Goal: Information Seeking & Learning: Learn about a topic

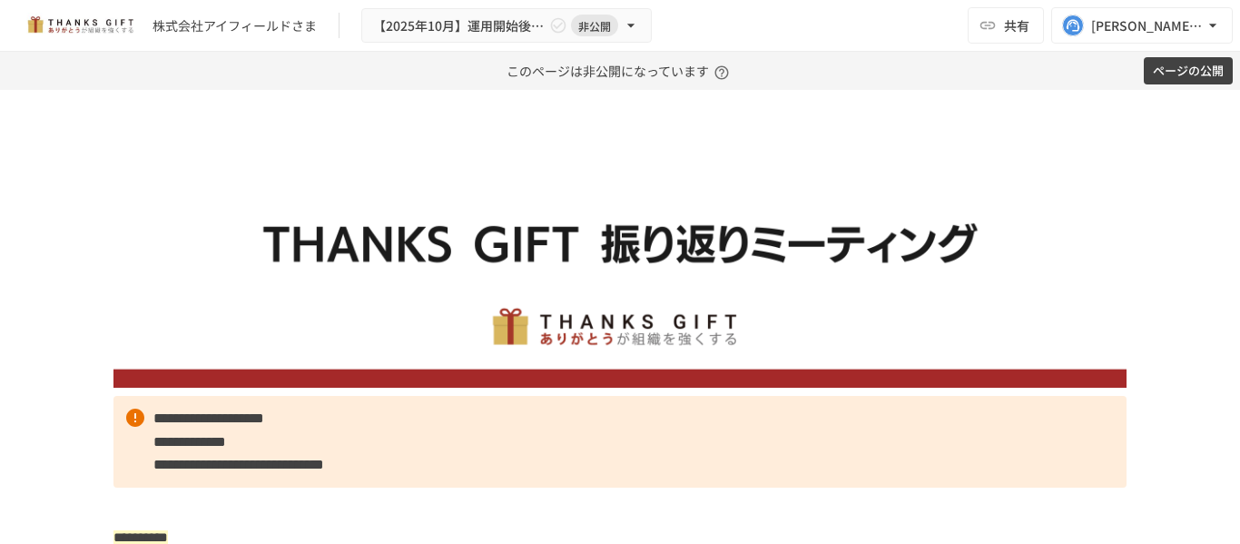
scroll to position [1444, 0]
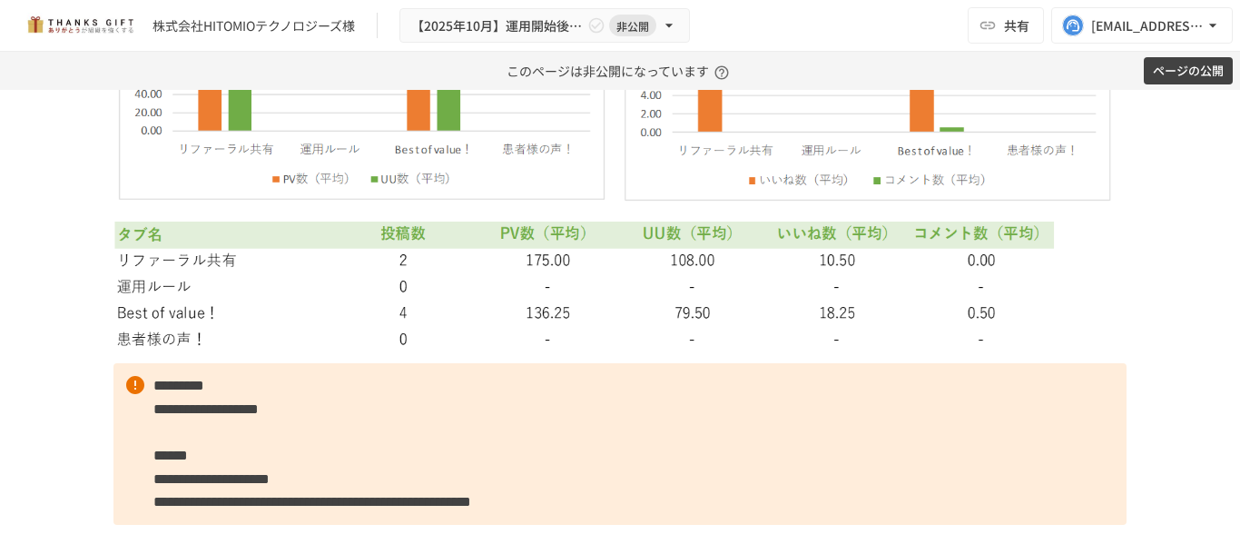
scroll to position [9988, 0]
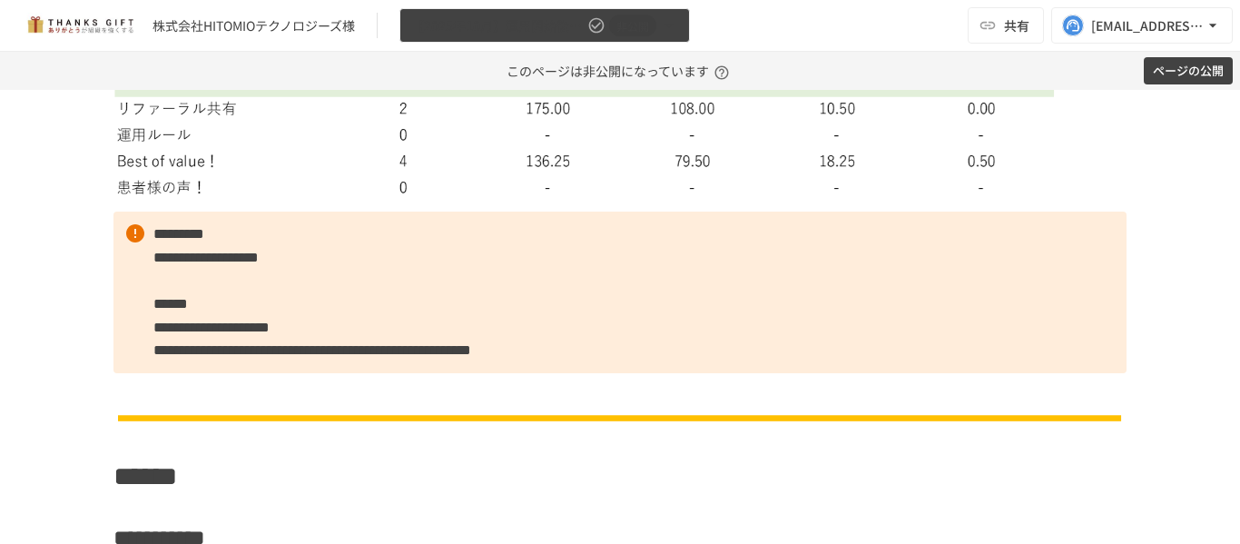
click at [614, 30] on span "非公開" at bounding box center [632, 25] width 47 height 19
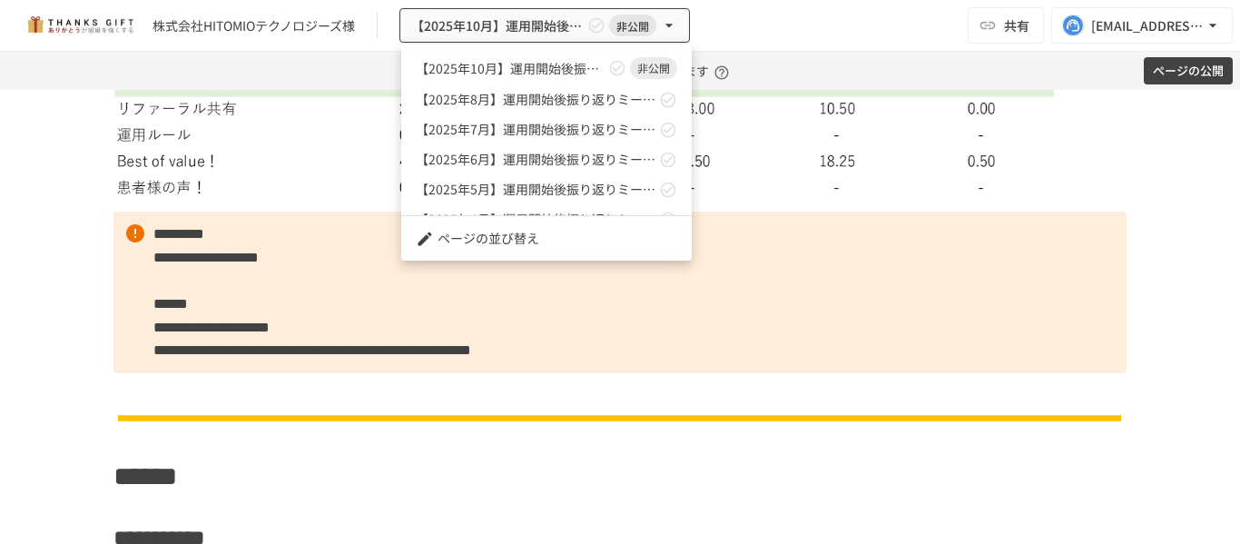
click at [612, 316] on div at bounding box center [620, 272] width 1240 height 544
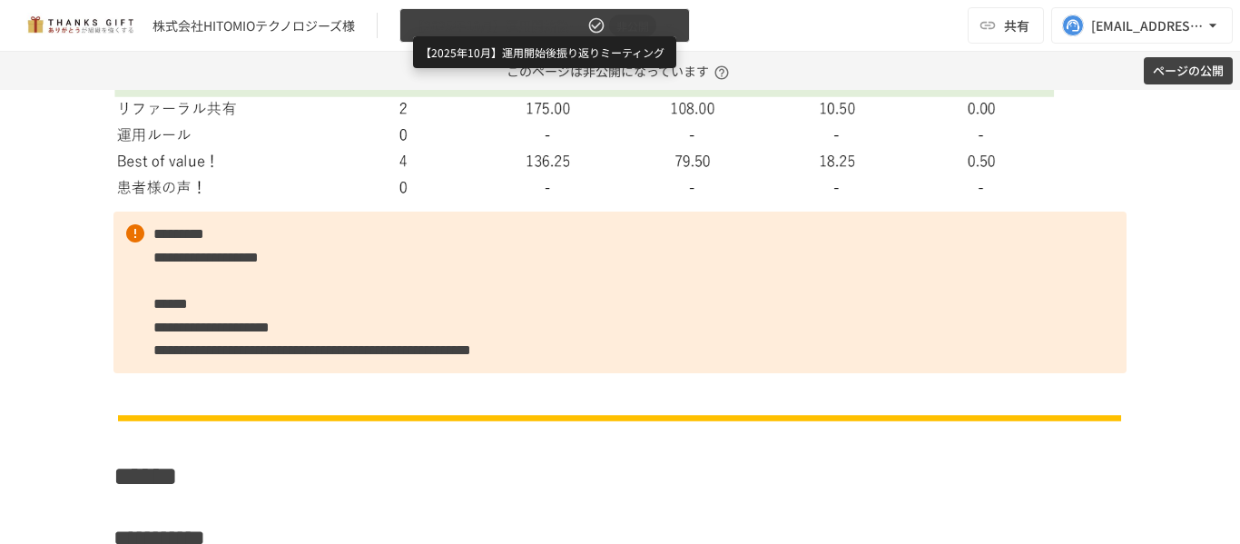
click at [504, 23] on span "【2025年10月】運用開始後振り返りミーティング" at bounding box center [497, 26] width 173 height 23
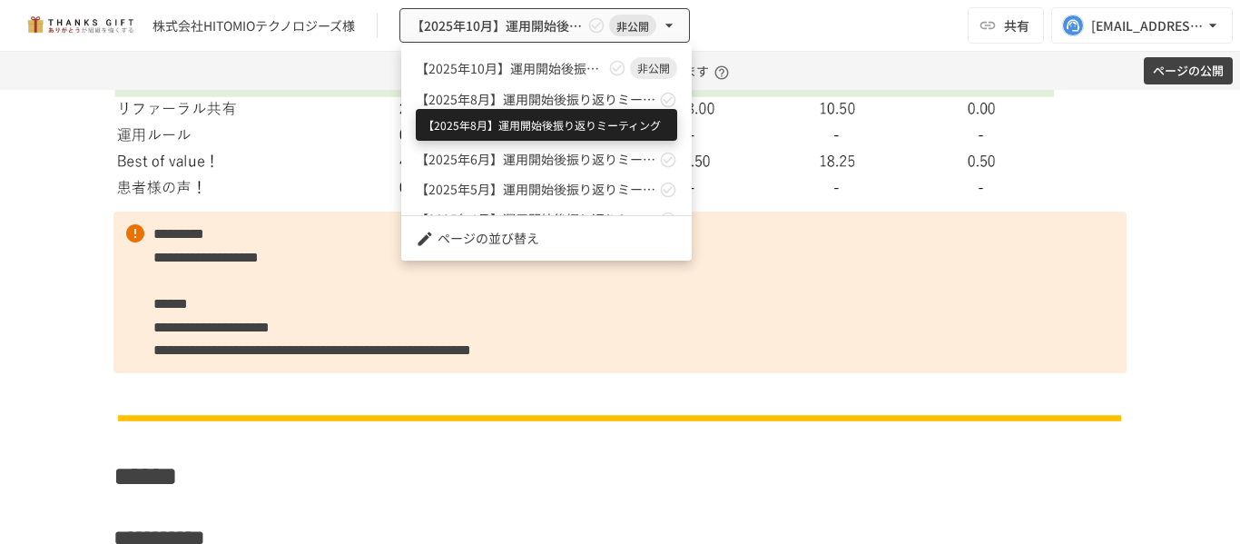
click at [496, 107] on span "【2025年8月】運用開始後振り返りミーティング" at bounding box center [536, 99] width 240 height 19
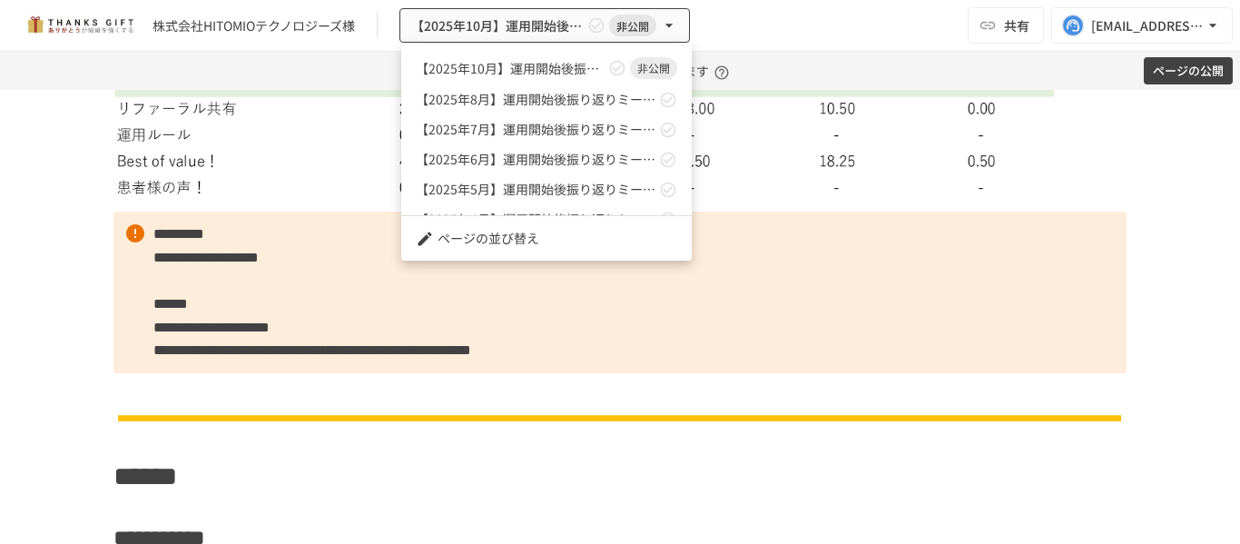
click at [901, 244] on div at bounding box center [620, 272] width 1240 height 544
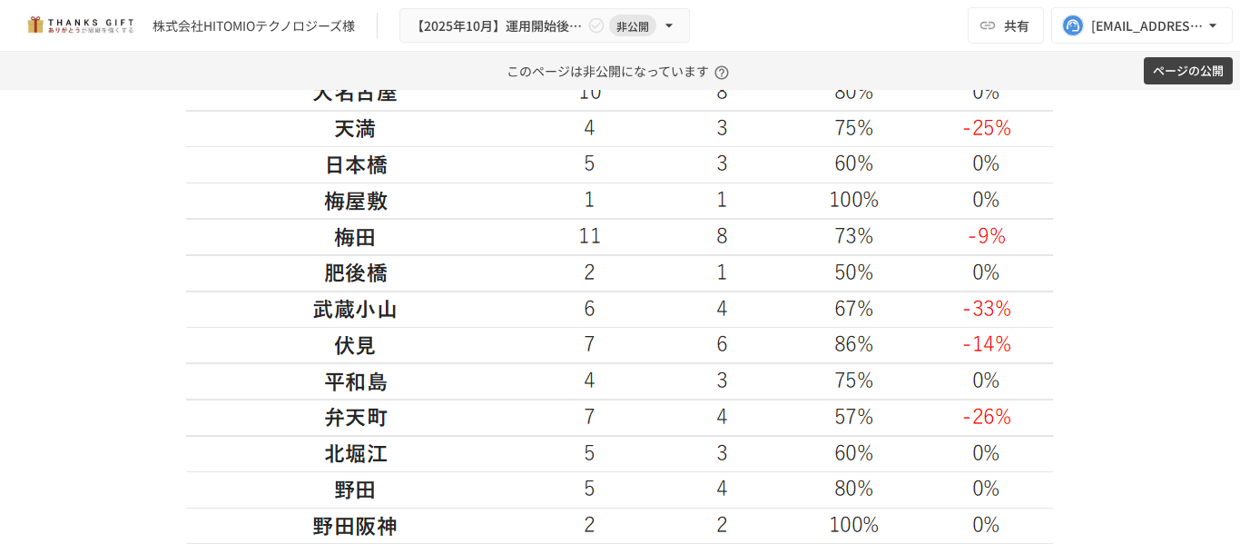
scroll to position [2906, 0]
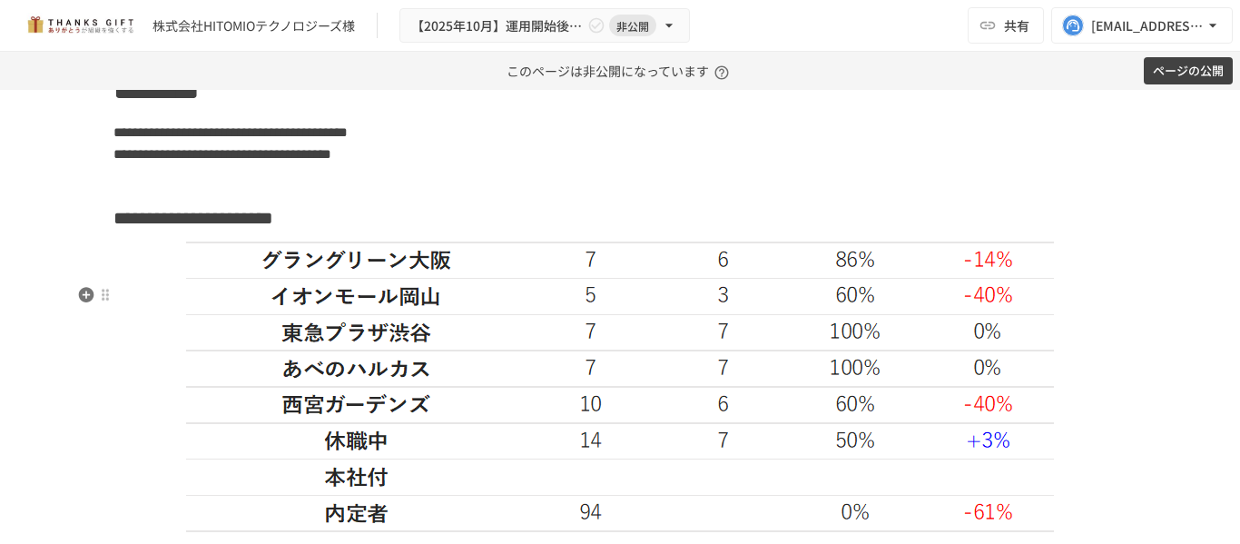
click at [566, 423] on img at bounding box center [620, 387] width 869 height 291
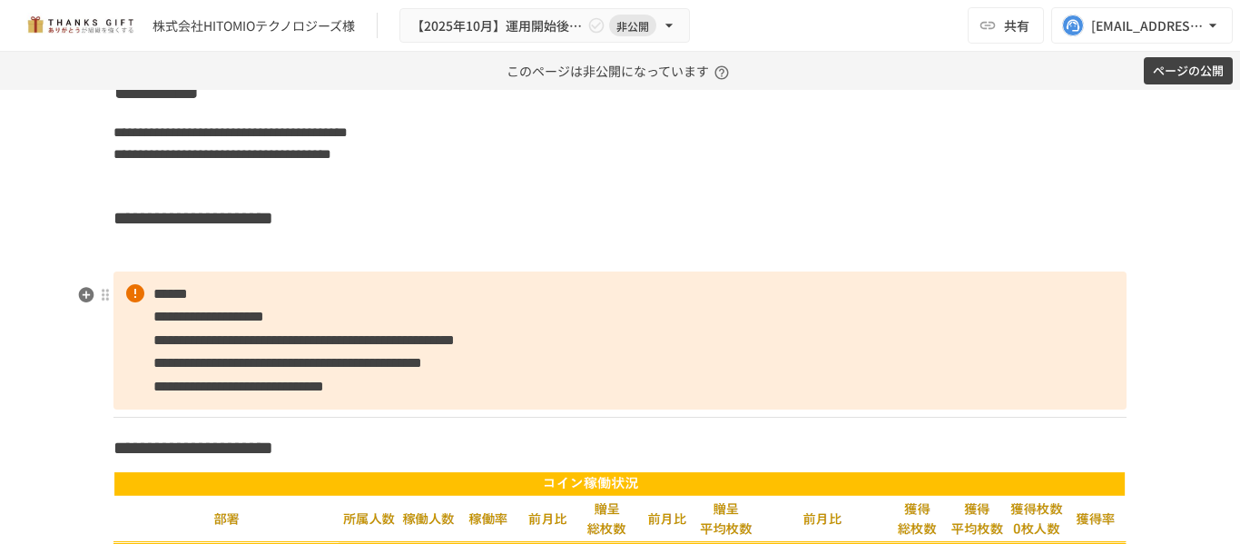
scroll to position [2996, 0]
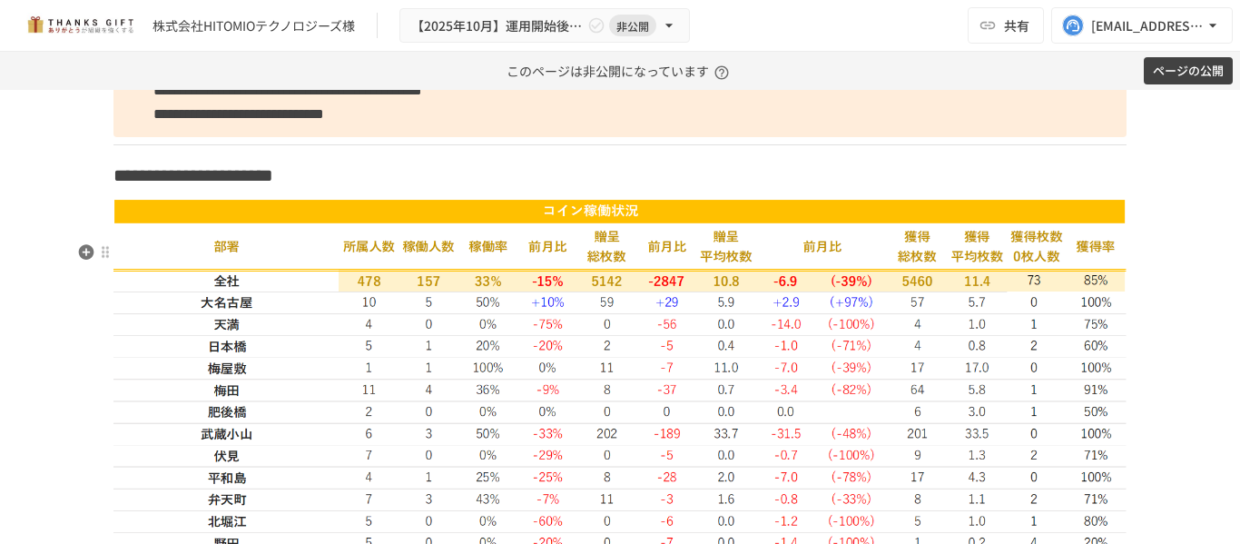
click at [554, 331] on img at bounding box center [619, 531] width 1013 height 664
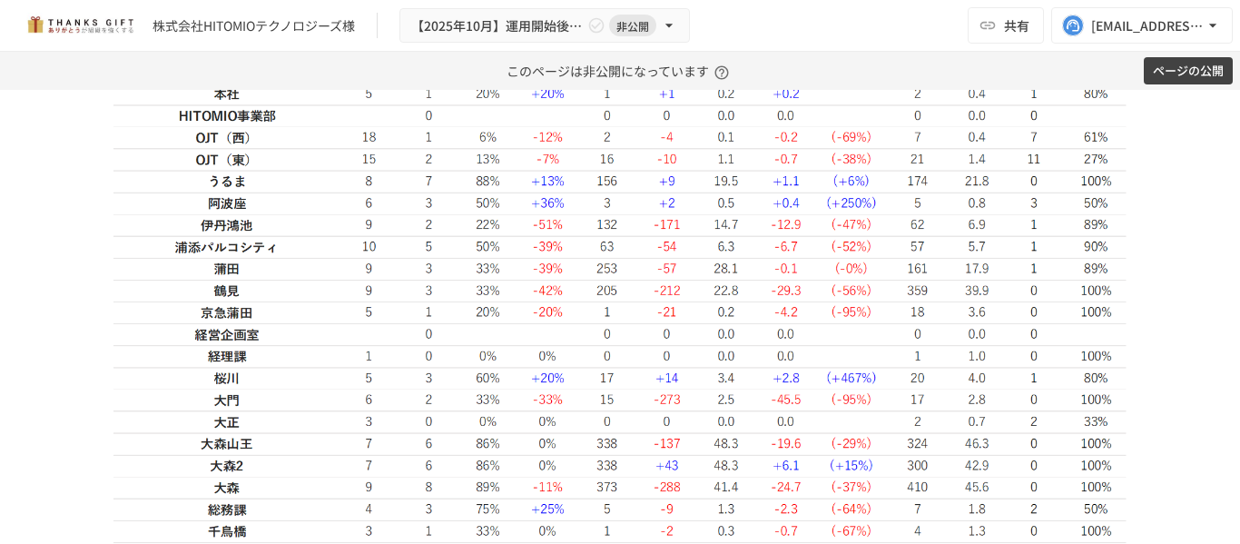
click at [557, 325] on img at bounding box center [619, 346] width 1013 height 658
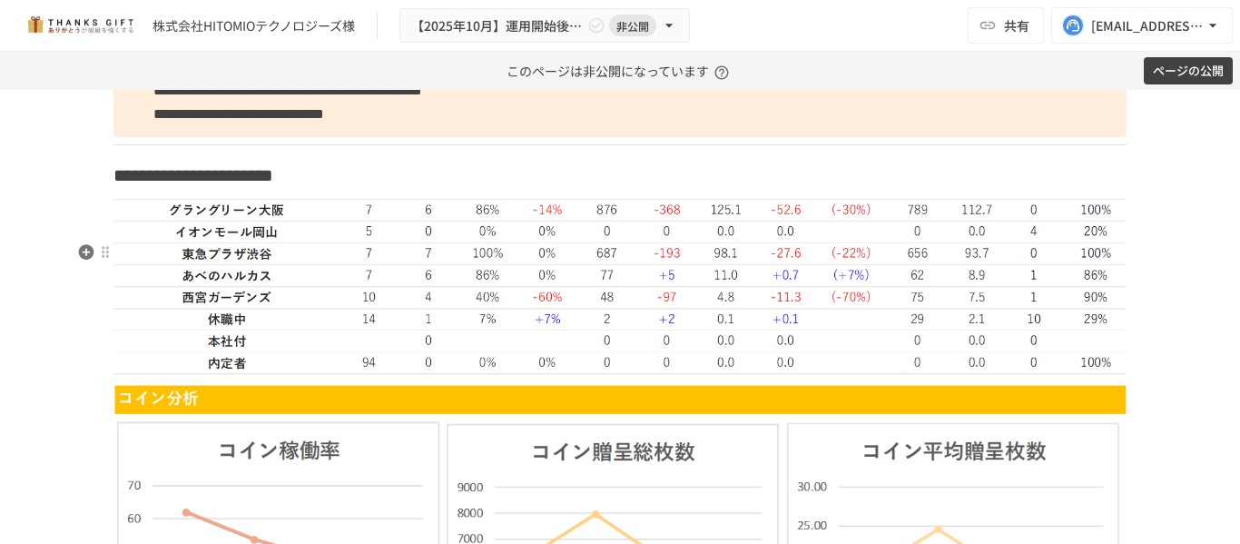
click at [555, 321] on img at bounding box center [619, 287] width 1013 height 177
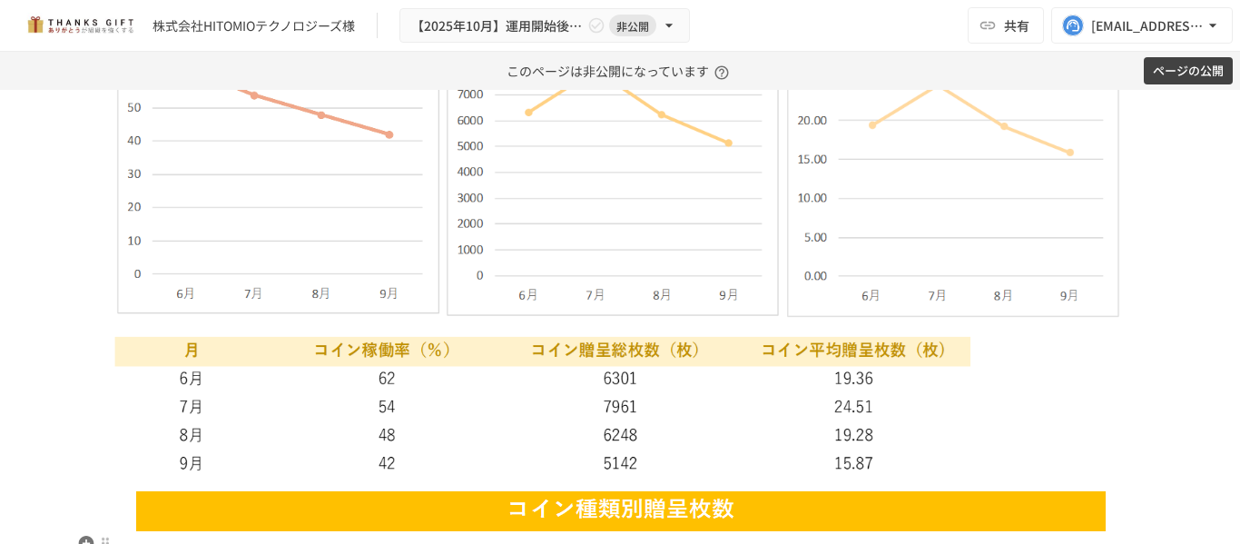
scroll to position [3087, 0]
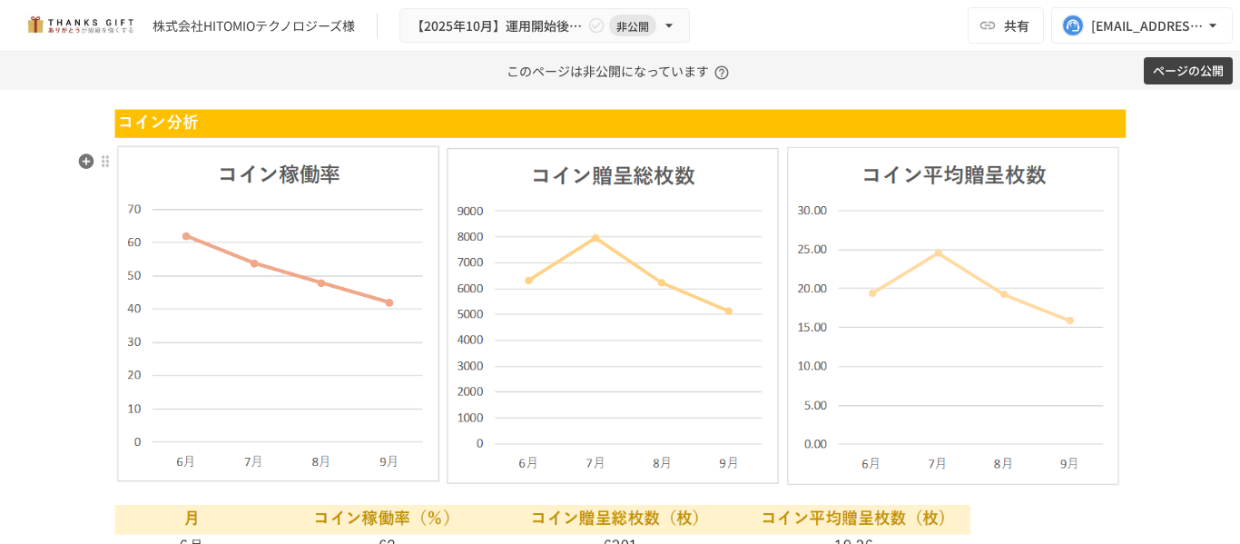
click at [536, 394] on img at bounding box center [619, 378] width 1013 height 541
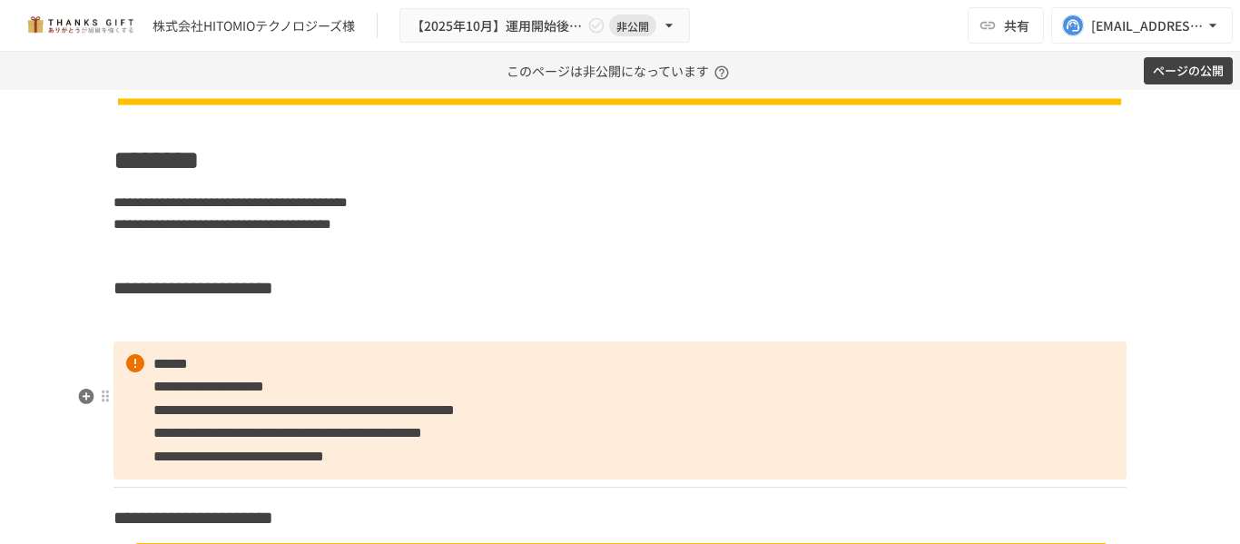
scroll to position [2724, 0]
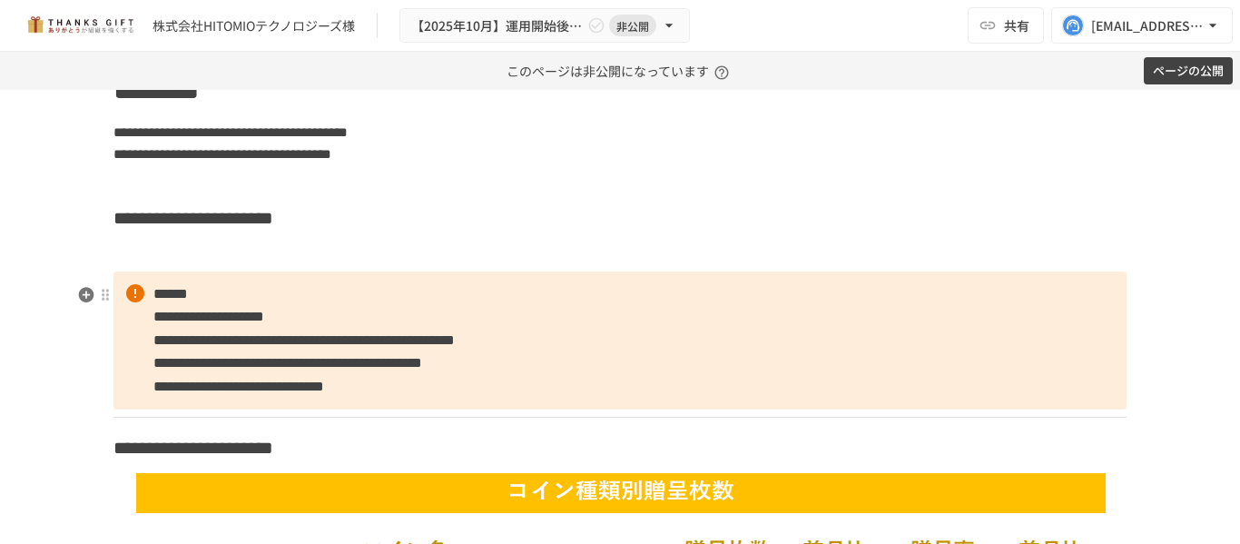
click at [426, 264] on p at bounding box center [619, 253] width 1013 height 24
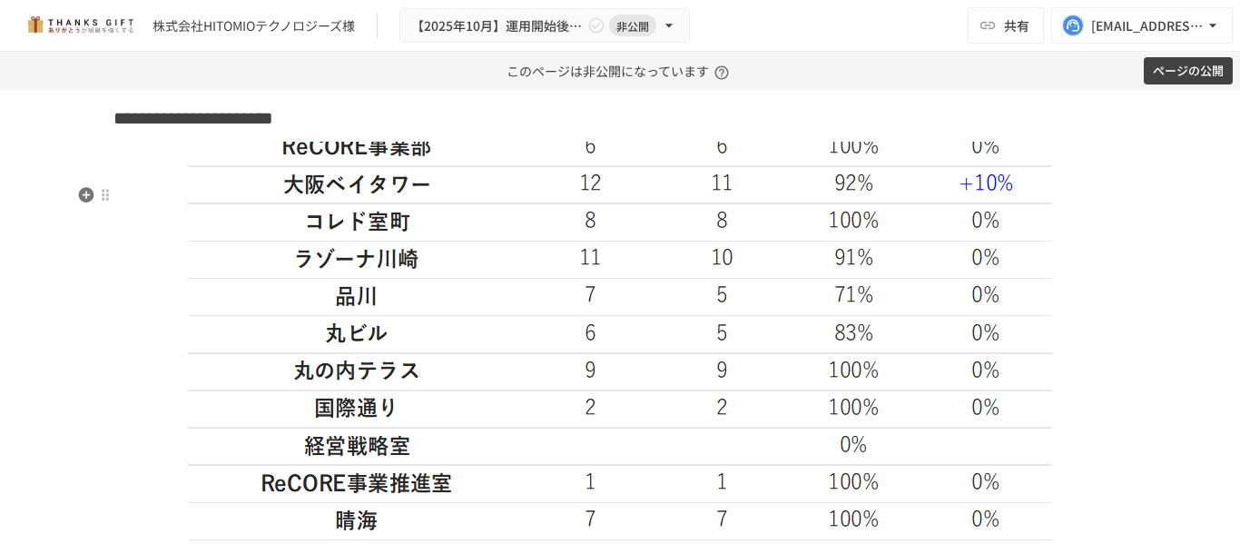
scroll to position [2633, 0]
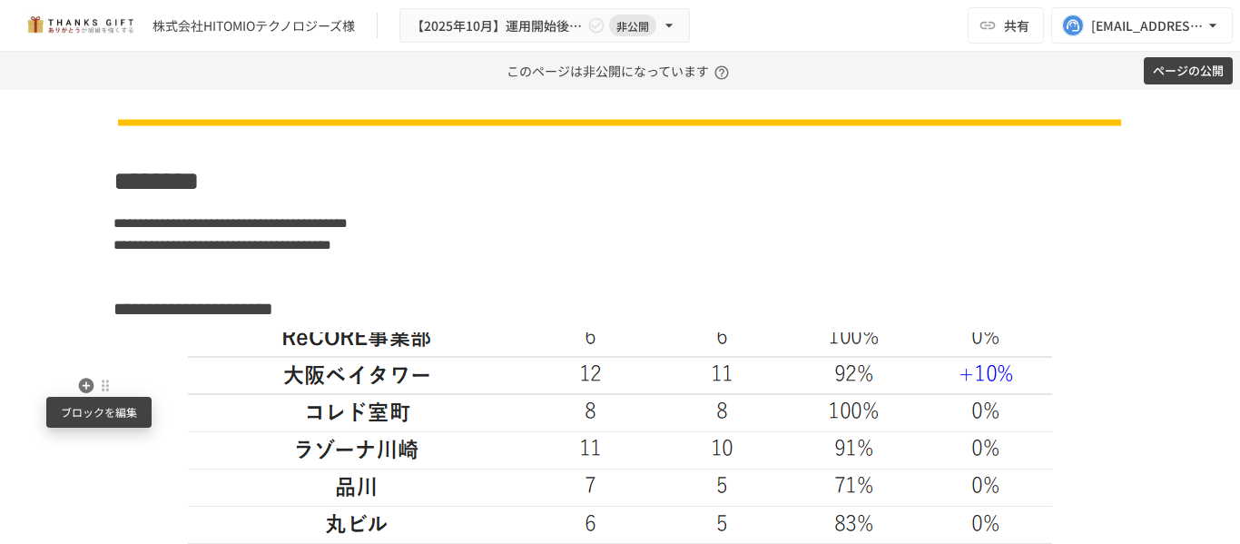
click at [98, 391] on div at bounding box center [105, 386] width 15 height 15
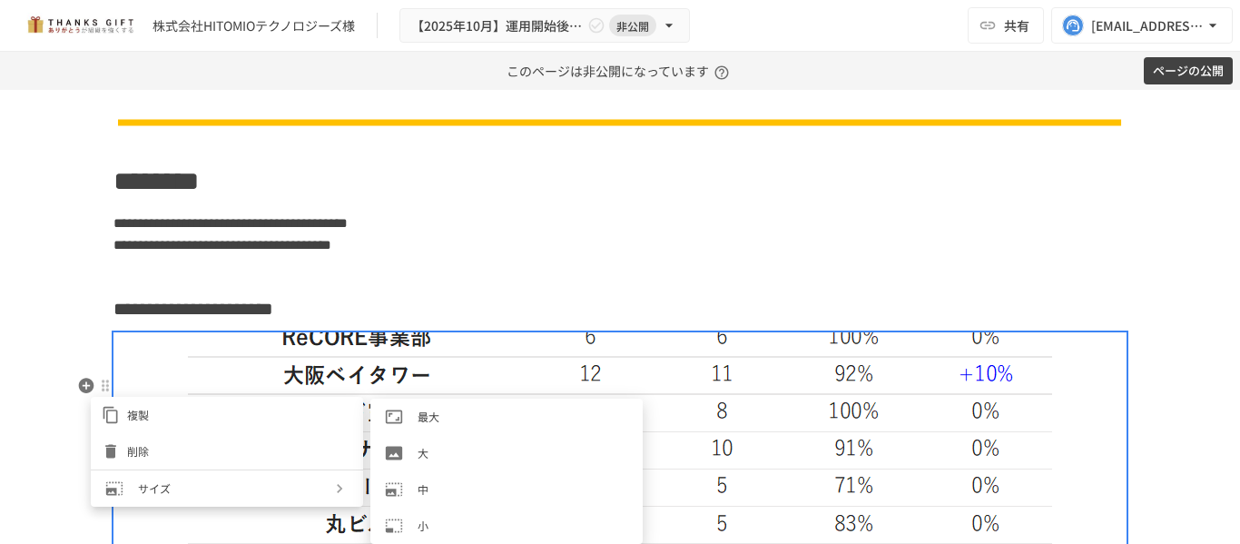
click at [400, 498] on li "中" at bounding box center [506, 489] width 272 height 36
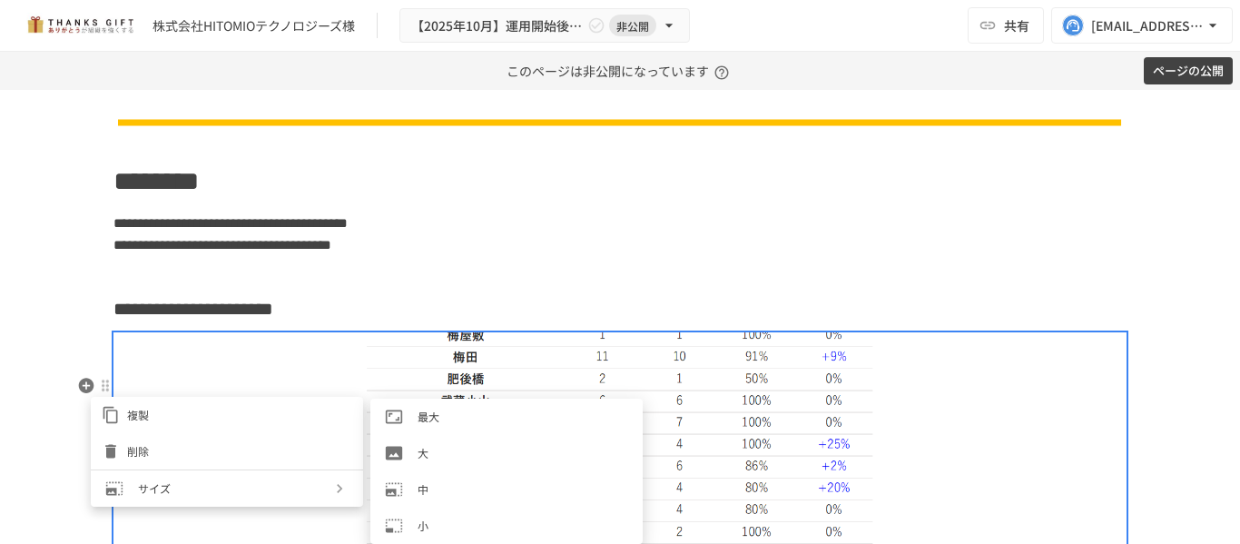
click at [423, 516] on li "小" at bounding box center [506, 526] width 272 height 36
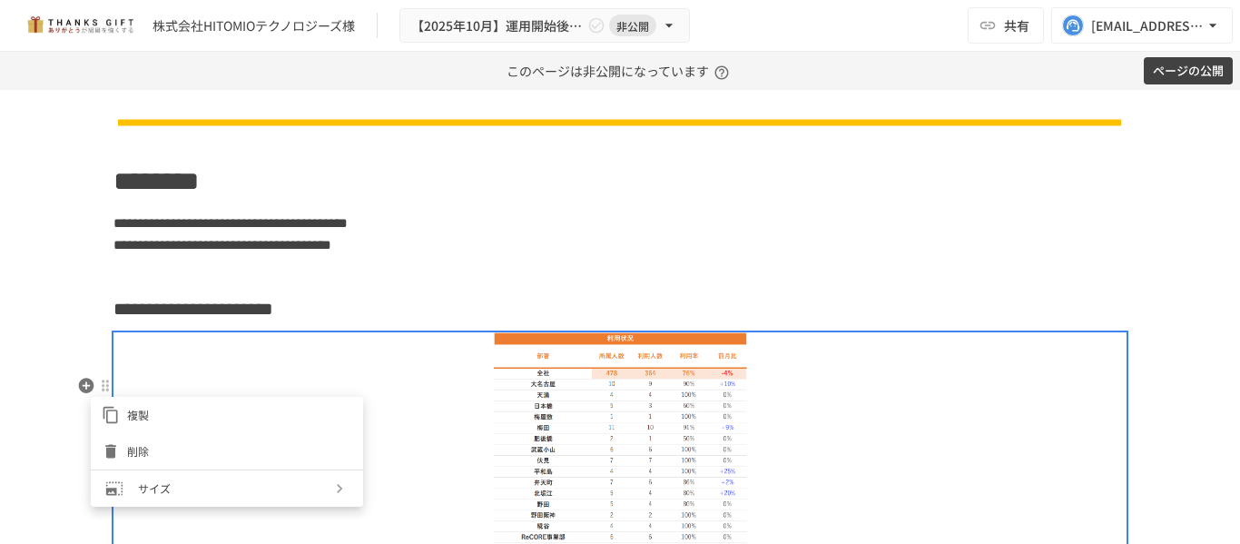
click at [684, 326] on div at bounding box center [620, 272] width 1240 height 544
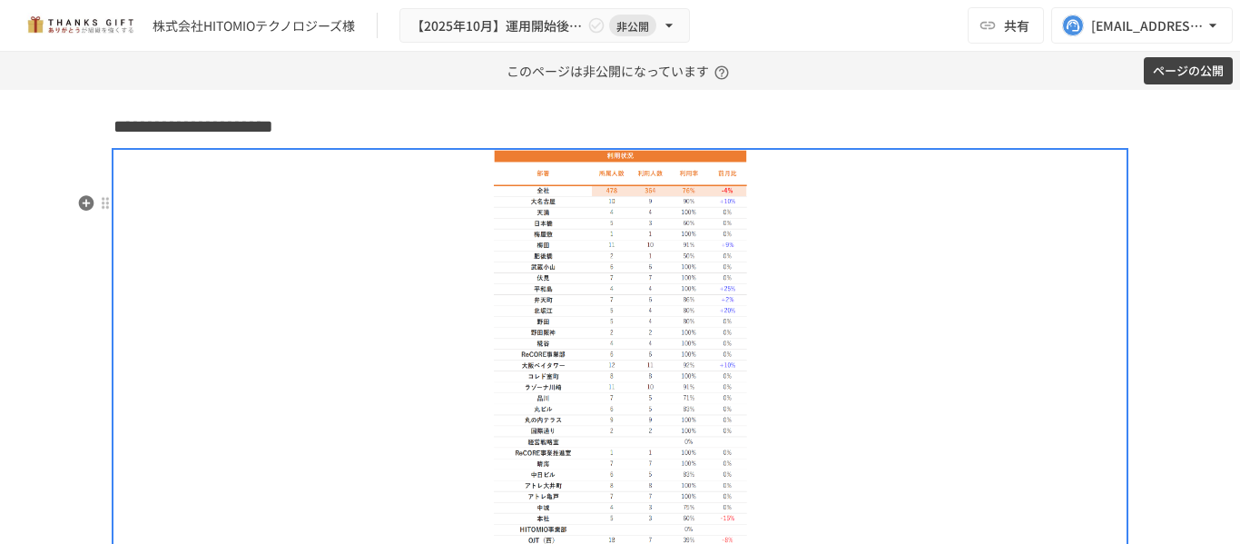
scroll to position [2906, 0]
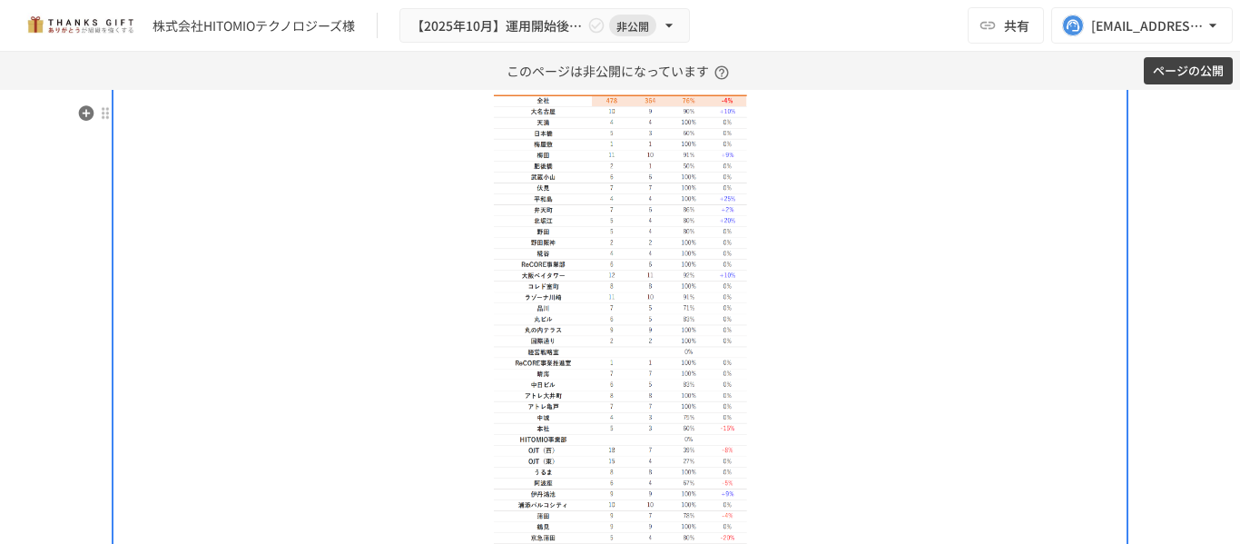
click at [851, 399] on div at bounding box center [619, 433] width 1013 height 747
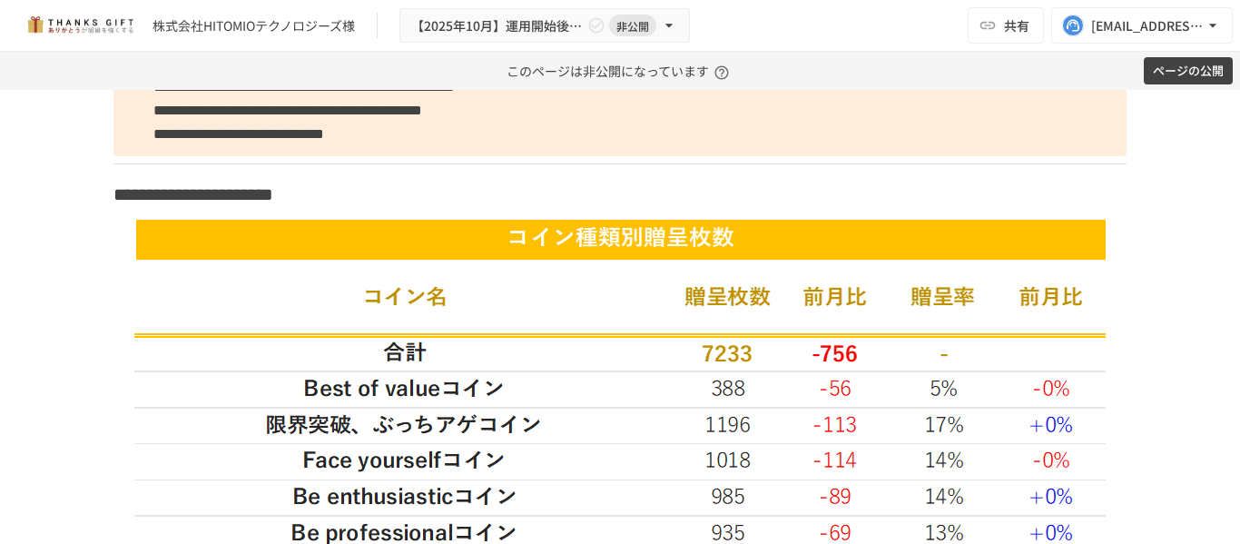
scroll to position [3541, 0]
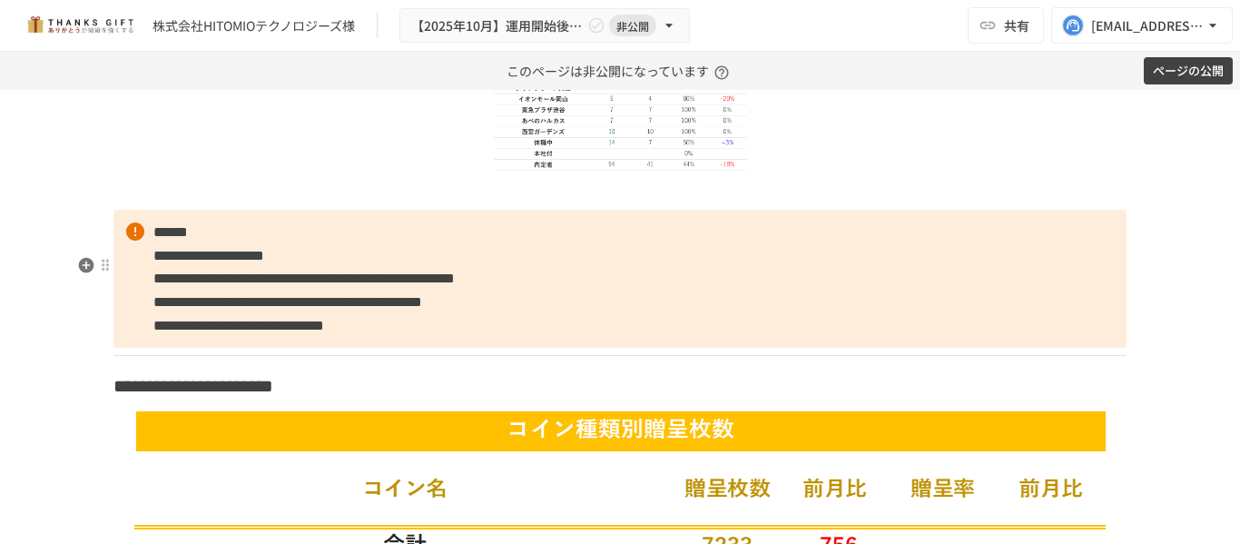
click at [482, 262] on p "**********" at bounding box center [619, 279] width 1013 height 138
click at [491, 202] on p at bounding box center [619, 191] width 1013 height 24
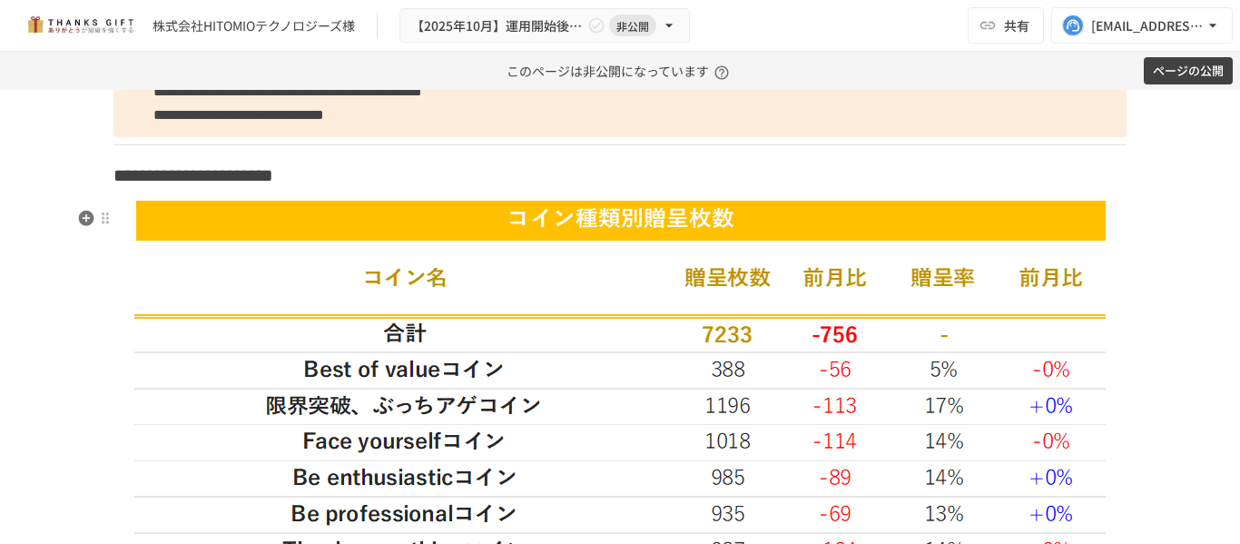
scroll to position [3813, 0]
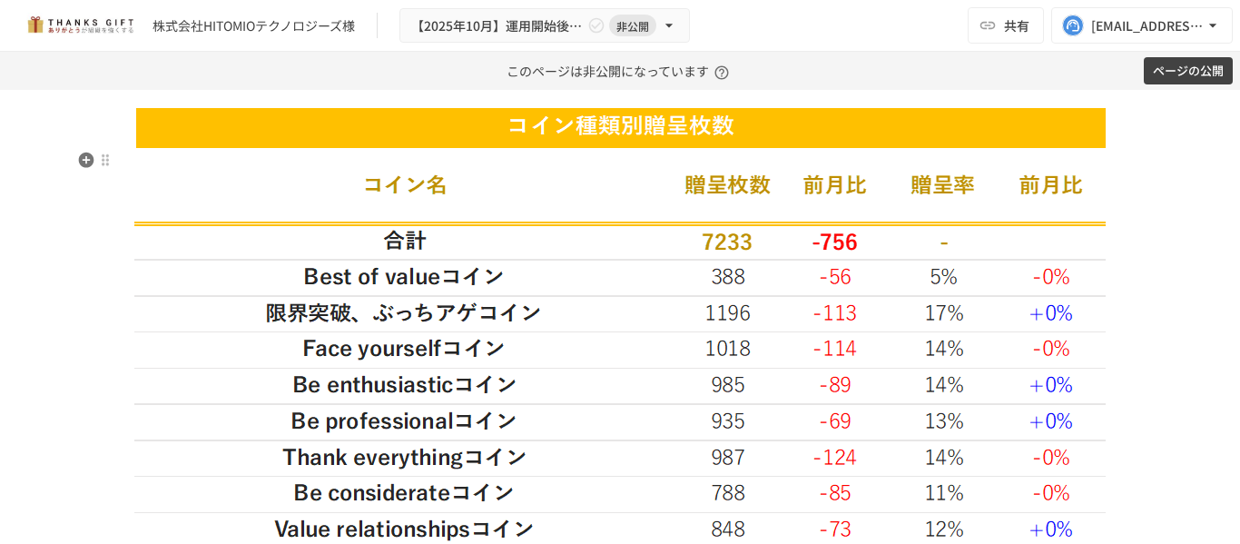
click at [387, 379] on img at bounding box center [620, 400] width 972 height 588
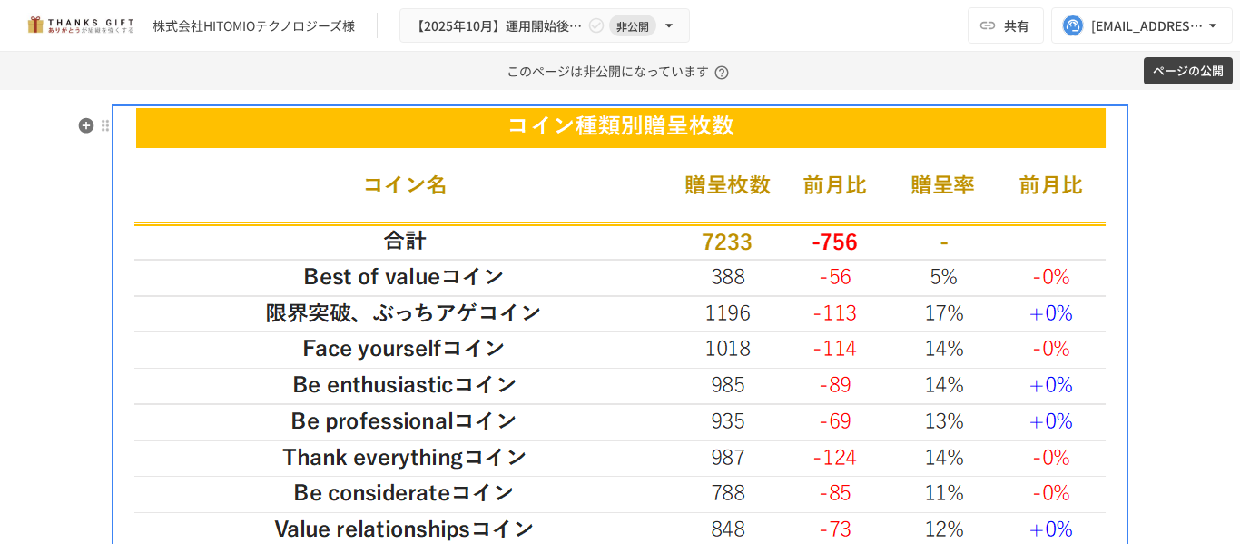
click at [542, 98] on h3 "**********" at bounding box center [619, 82] width 1013 height 31
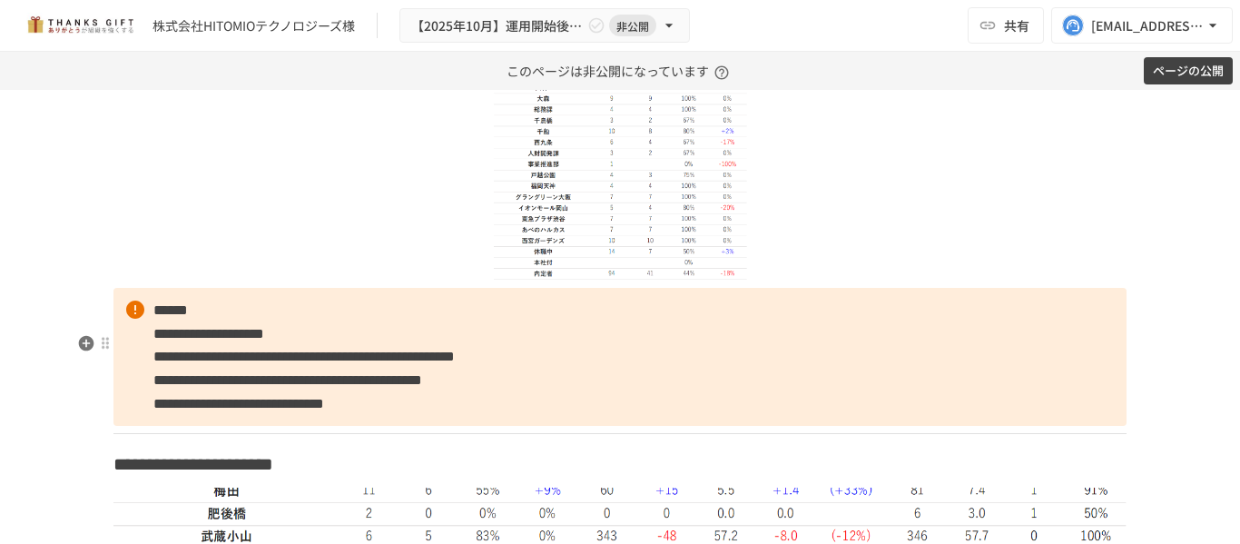
scroll to position [3705, 0]
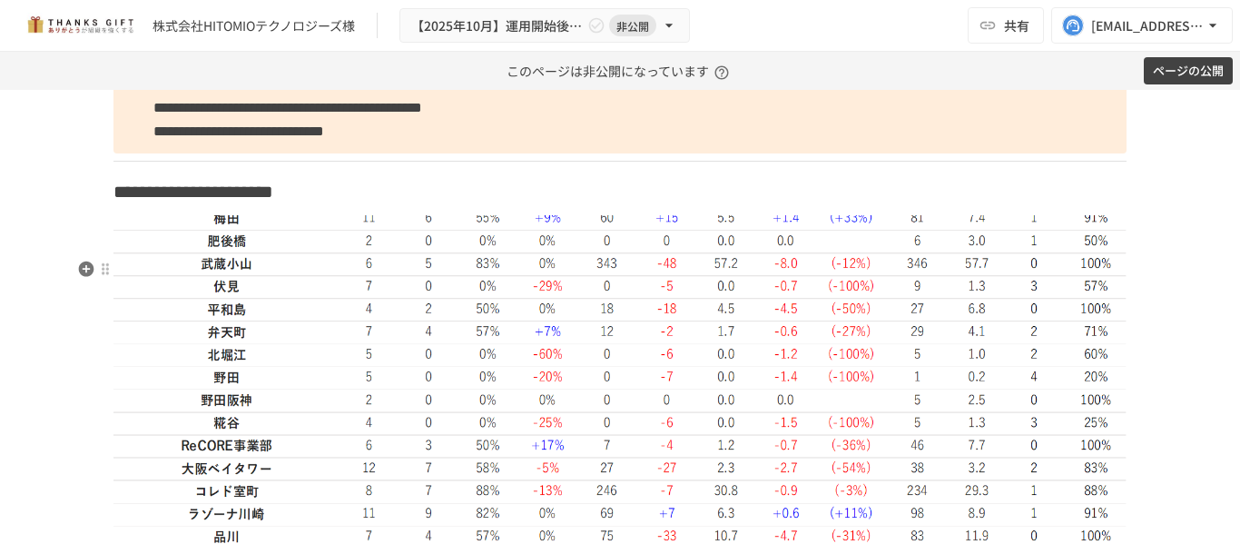
click at [98, 274] on div at bounding box center [105, 268] width 15 height 15
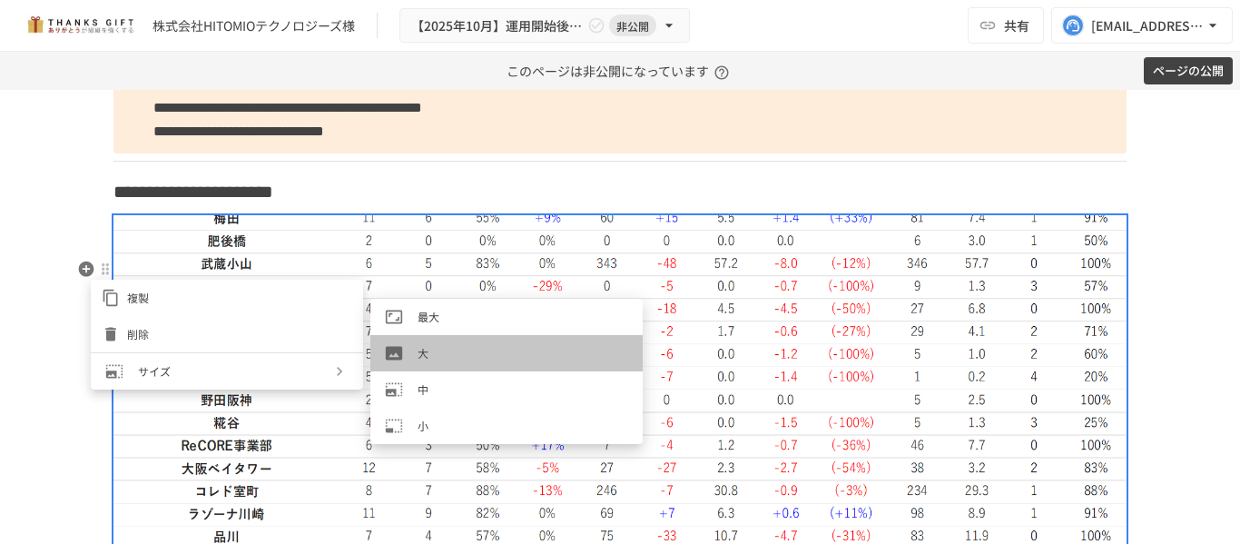
click at [439, 344] on span "大" at bounding box center [523, 352] width 211 height 17
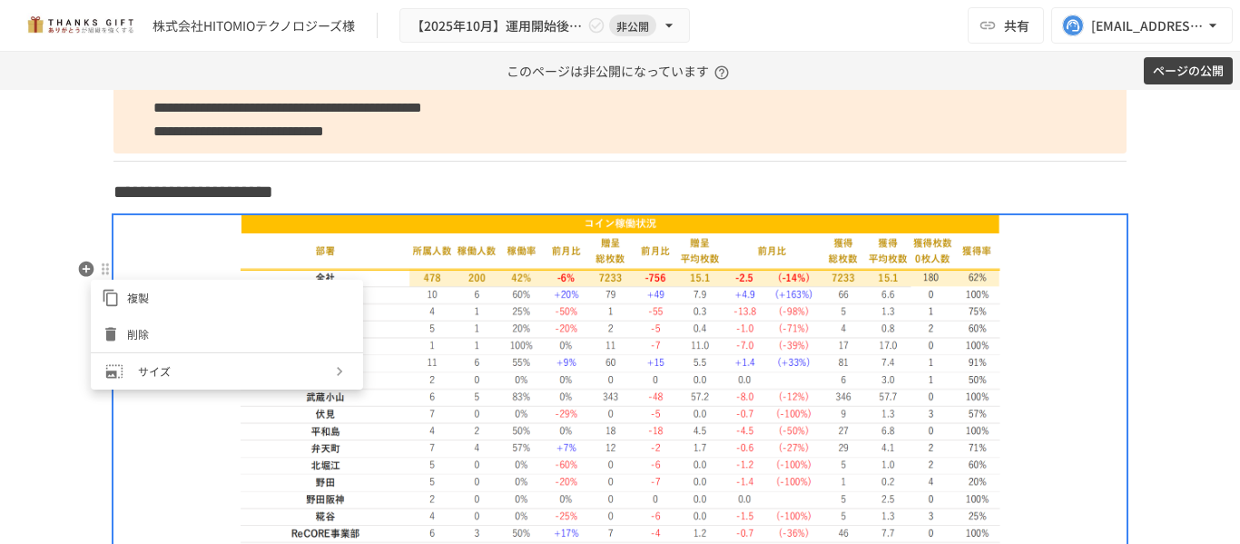
click at [725, 208] on div at bounding box center [620, 272] width 1240 height 544
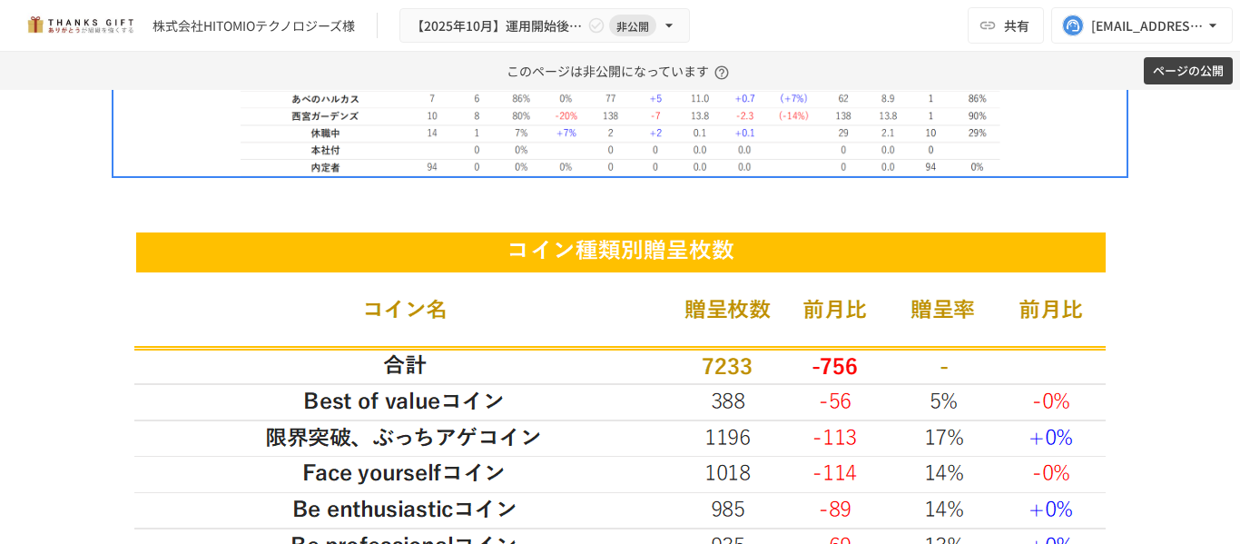
scroll to position [4976, 0]
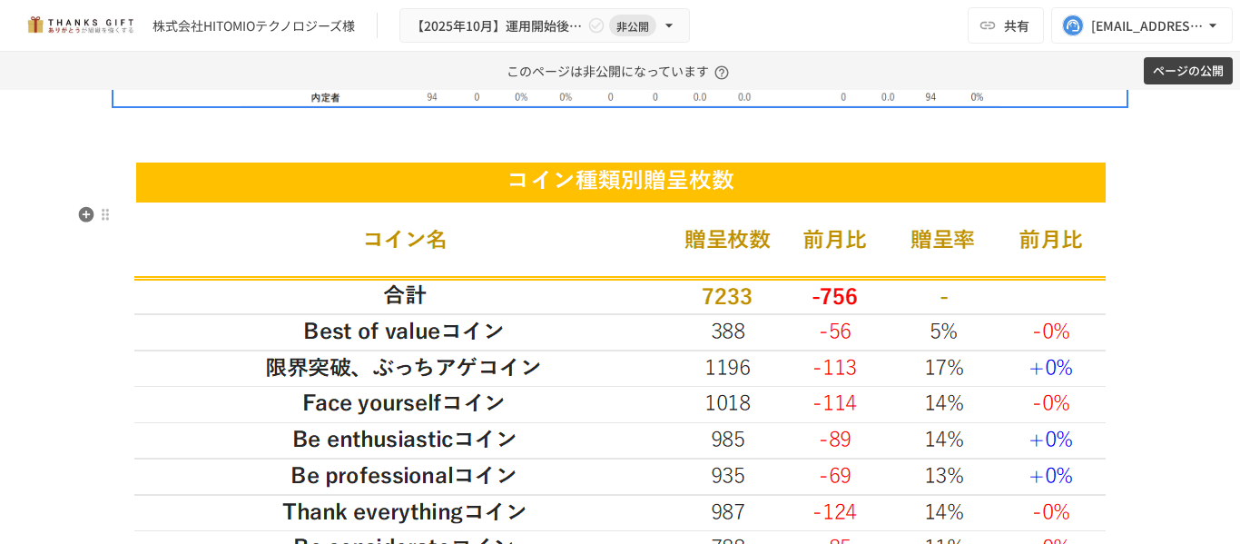
click at [661, 353] on img at bounding box center [620, 455] width 972 height 588
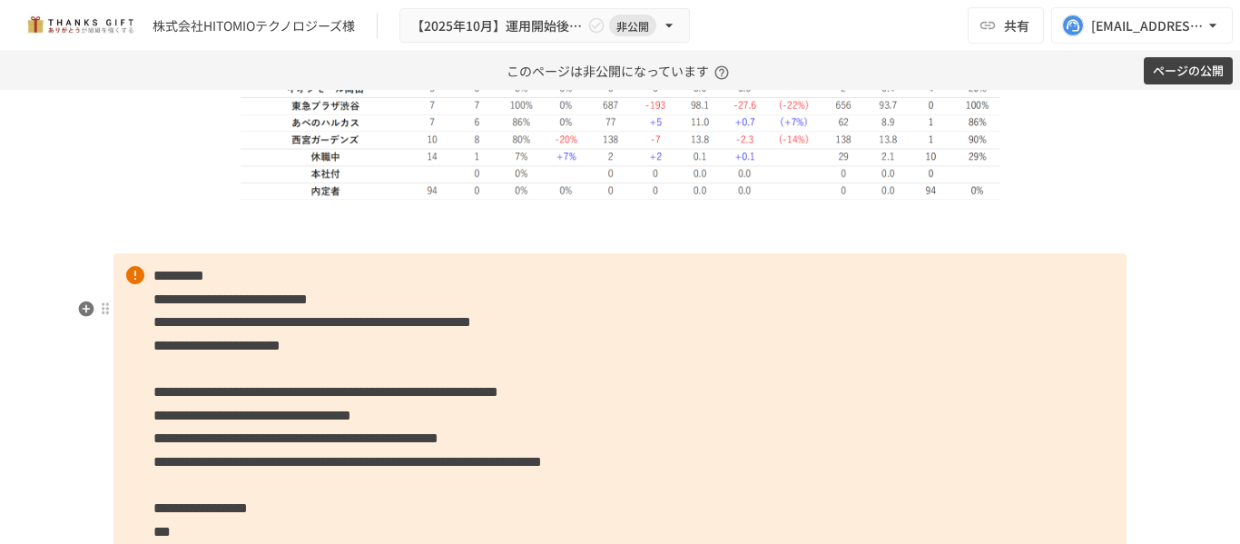
scroll to position [4703, 0]
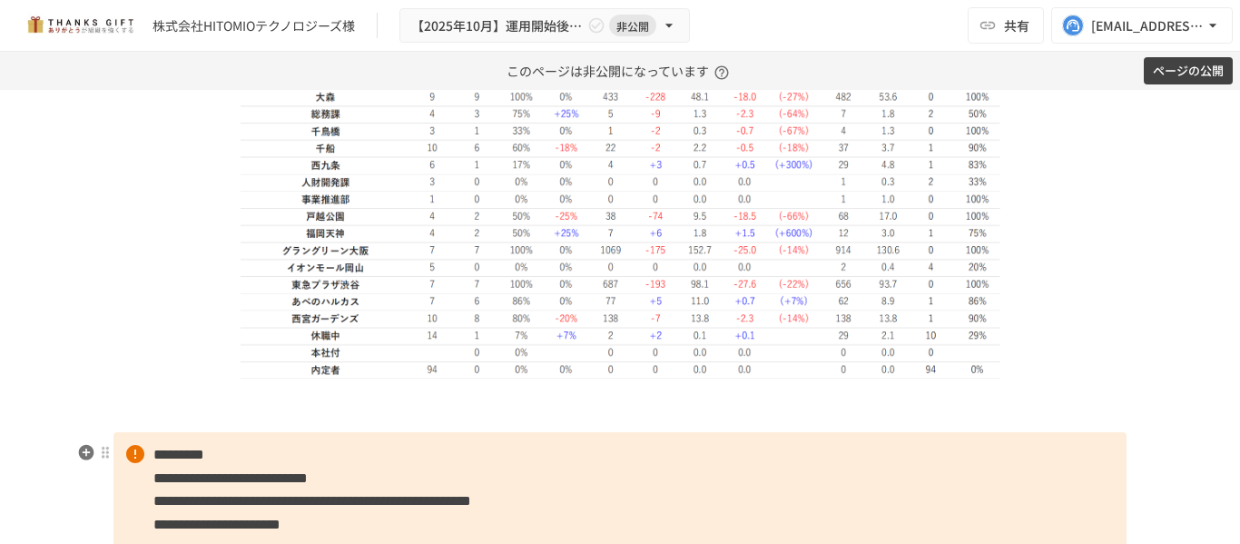
click at [398, 425] on h3 at bounding box center [619, 409] width 1013 height 31
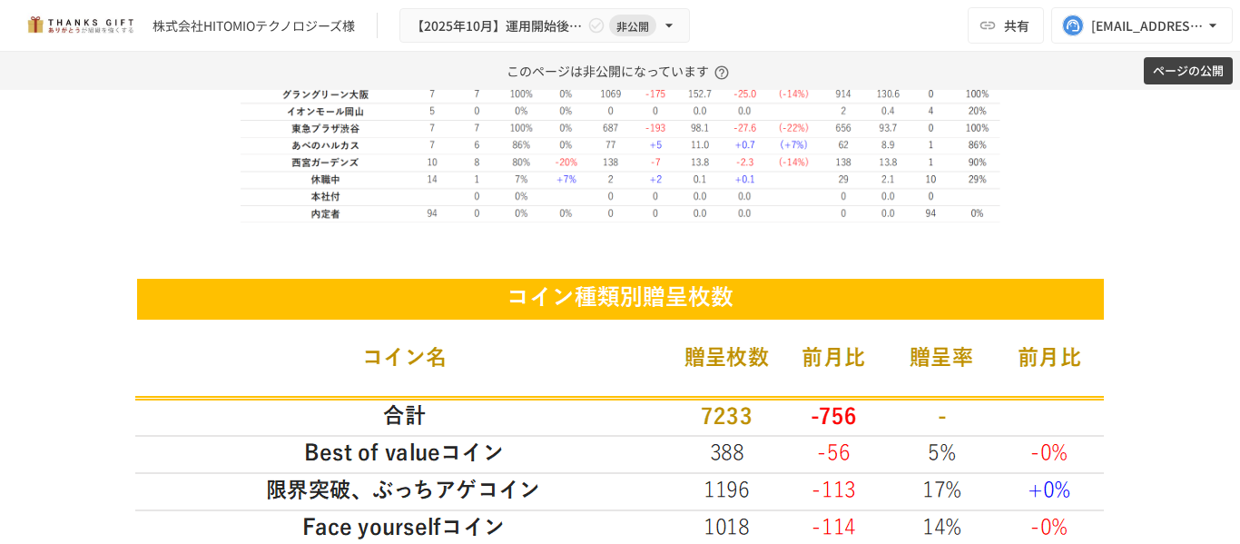
scroll to position [4976, 0]
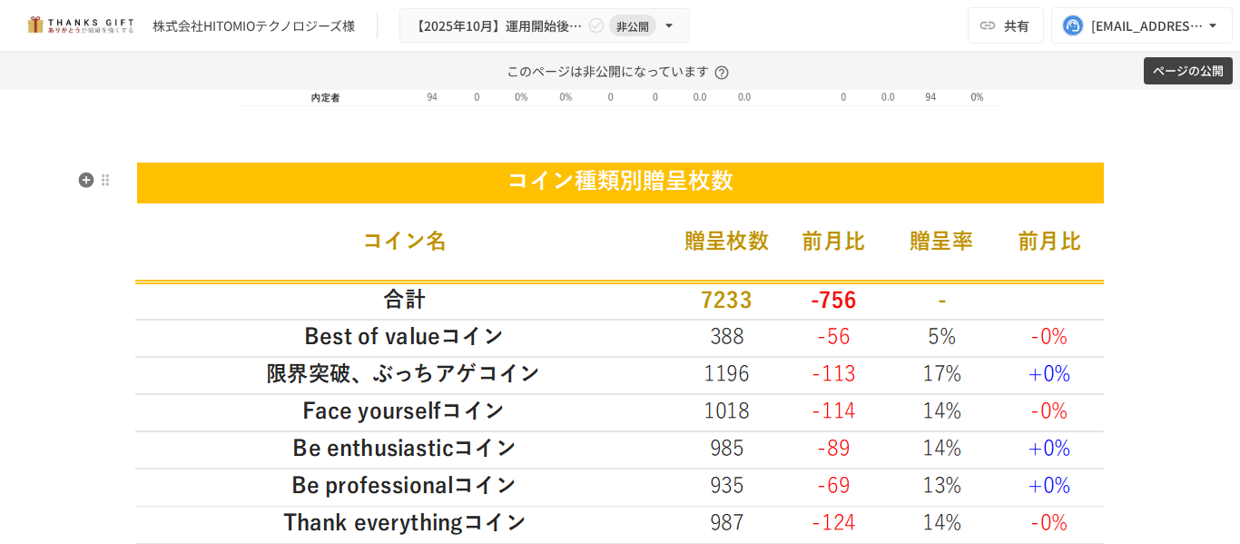
click at [400, 153] on h3 at bounding box center [619, 137] width 1013 height 31
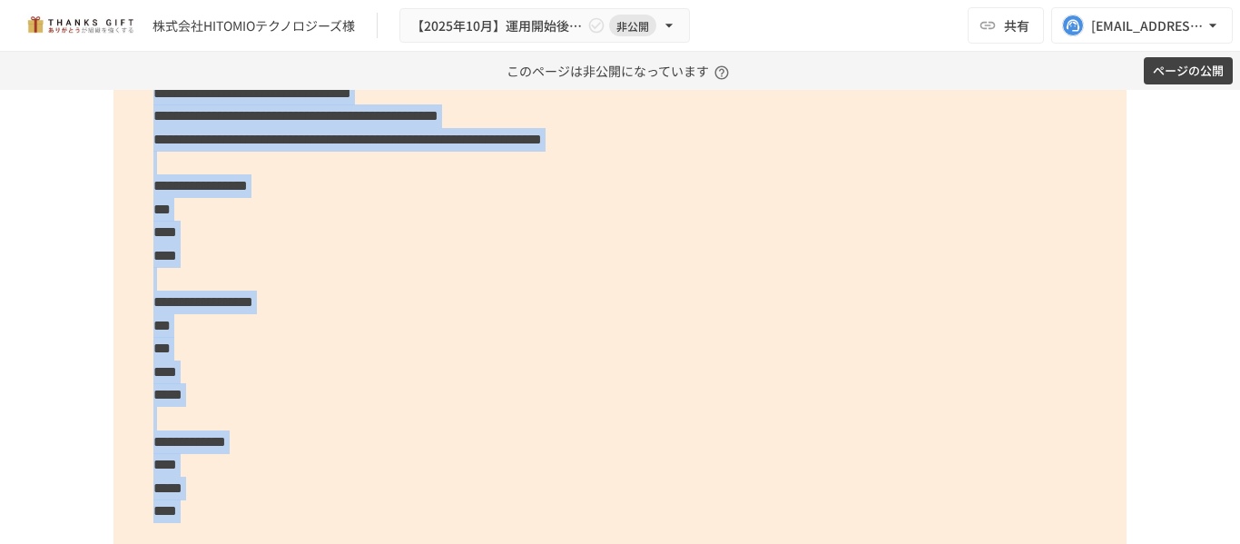
scroll to position [6065, 0]
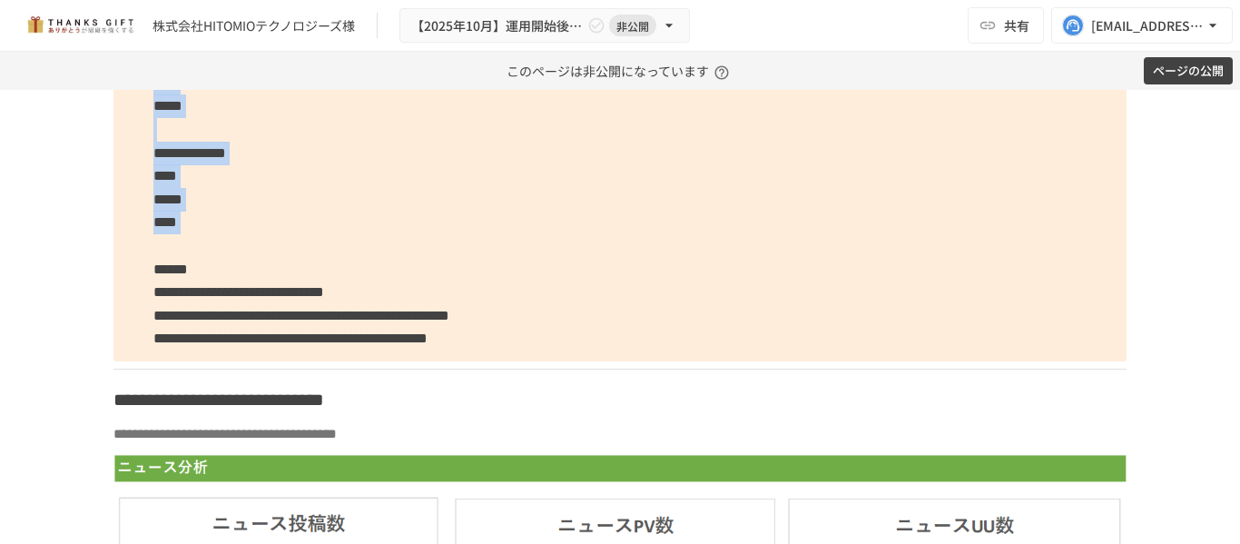
drag, startPoint x: 143, startPoint y: 182, endPoint x: 715, endPoint y: 322, distance: 589.1
click at [715, 322] on p "**********" at bounding box center [619, 1] width 1013 height 719
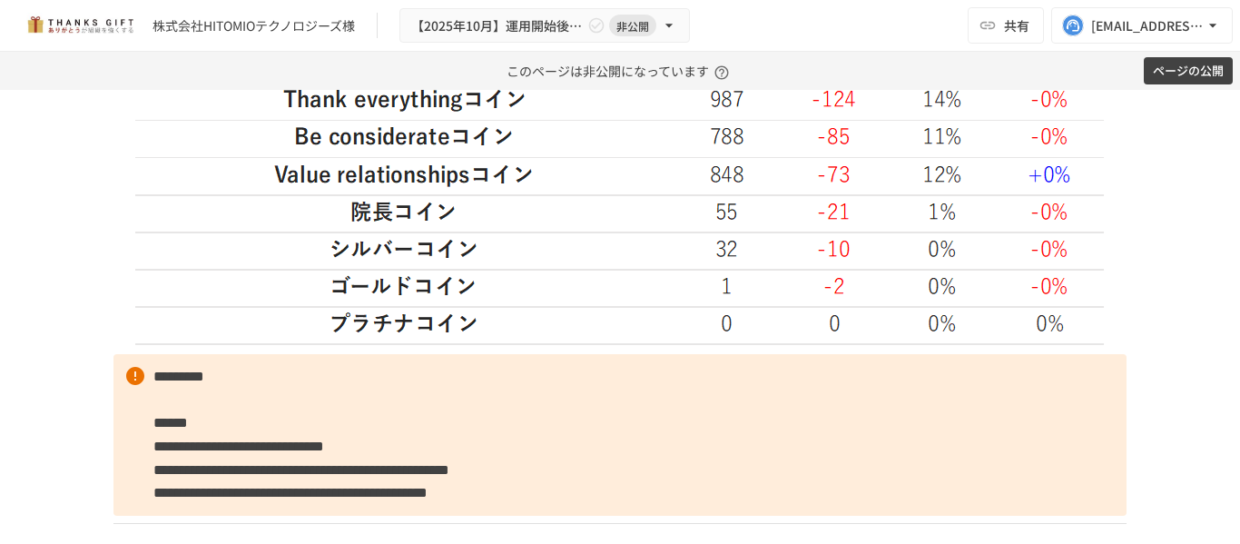
scroll to position [5484, 0]
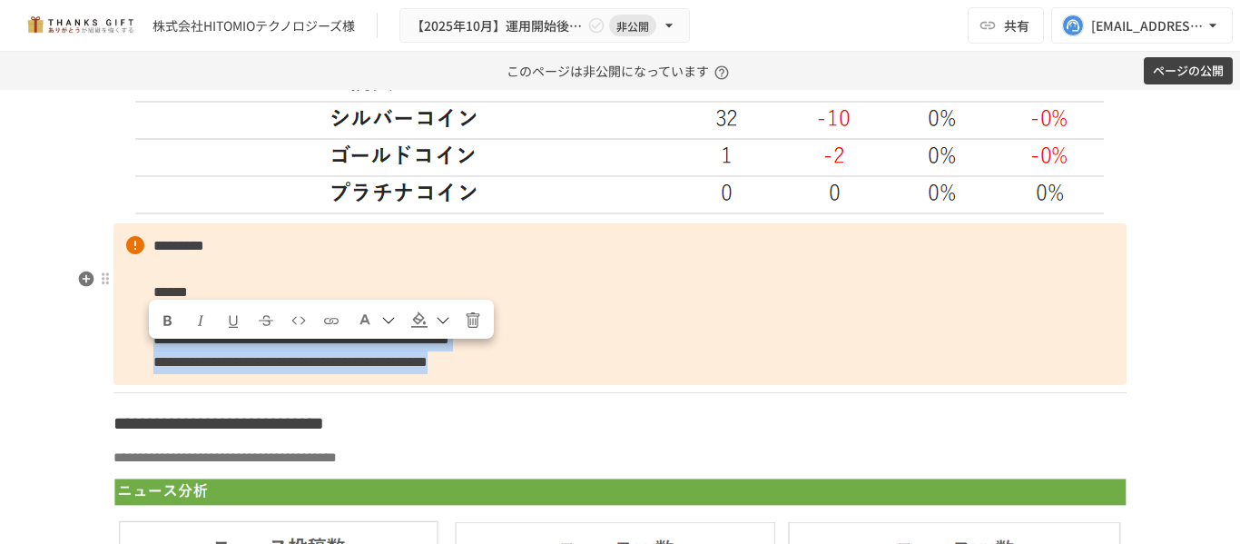
drag, startPoint x: 902, startPoint y: 405, endPoint x: 141, endPoint y: 354, distance: 762.6
click at [141, 354] on p "**********" at bounding box center [619, 304] width 1013 height 162
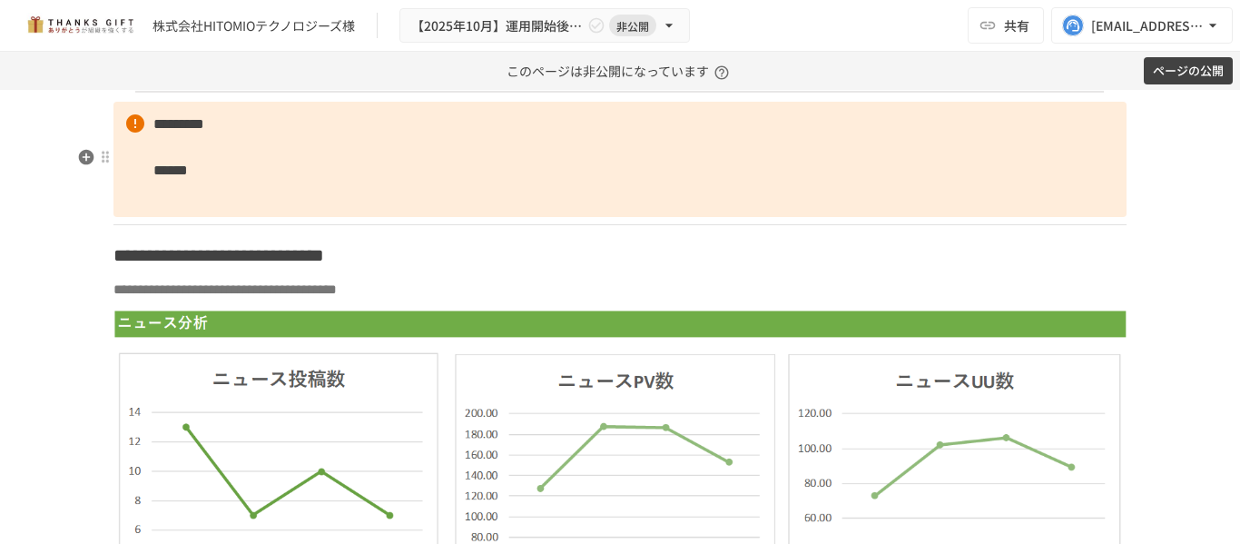
scroll to position [5847, 0]
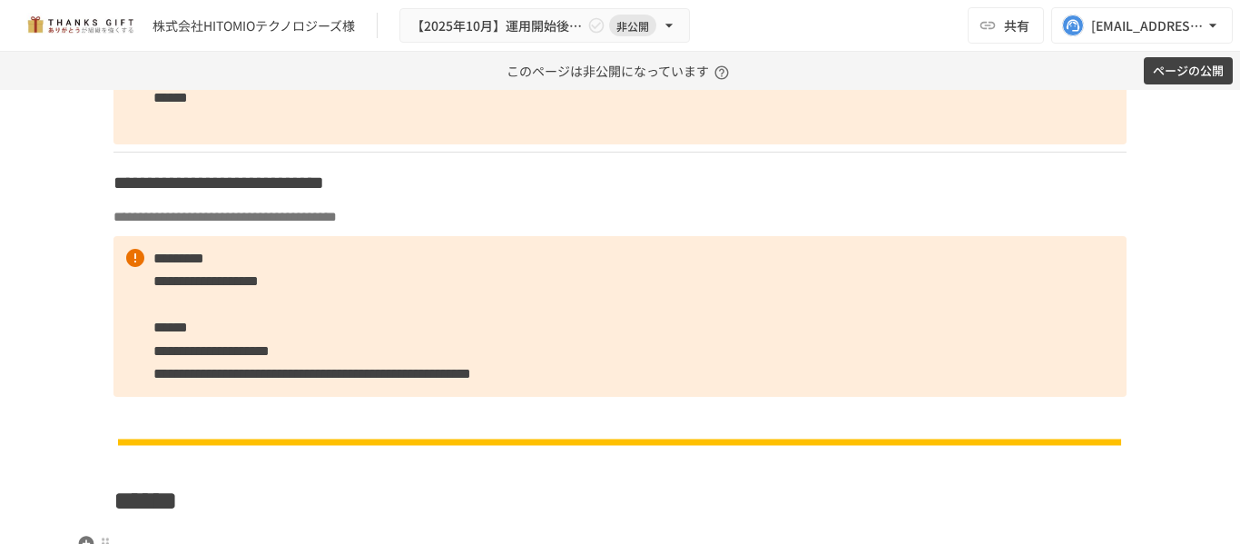
scroll to position [5666, 0]
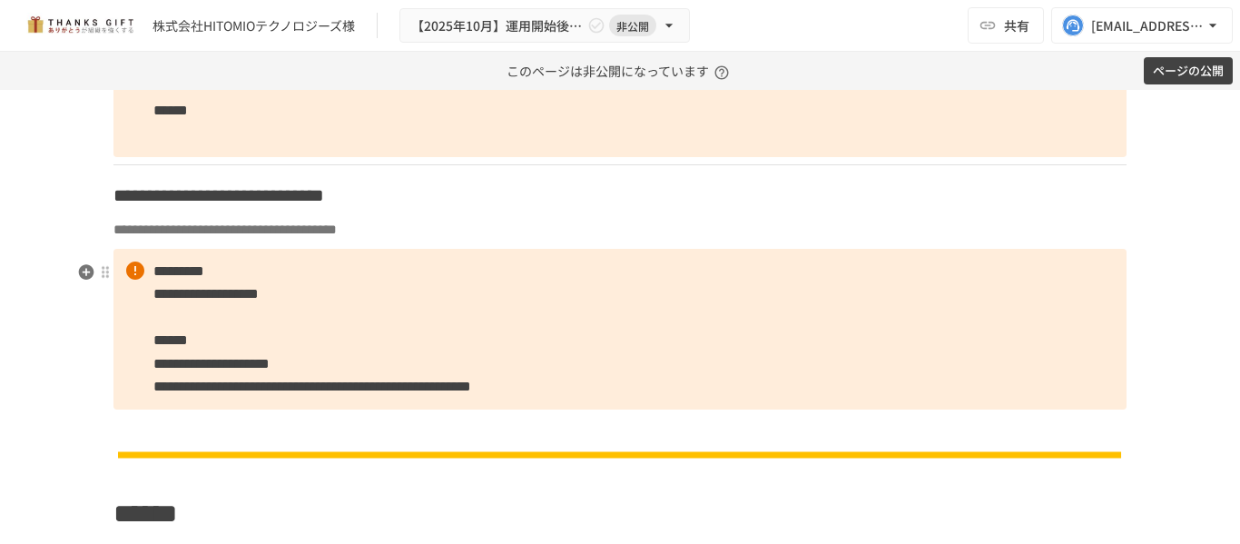
click at [730, 242] on p "**********" at bounding box center [619, 230] width 1013 height 24
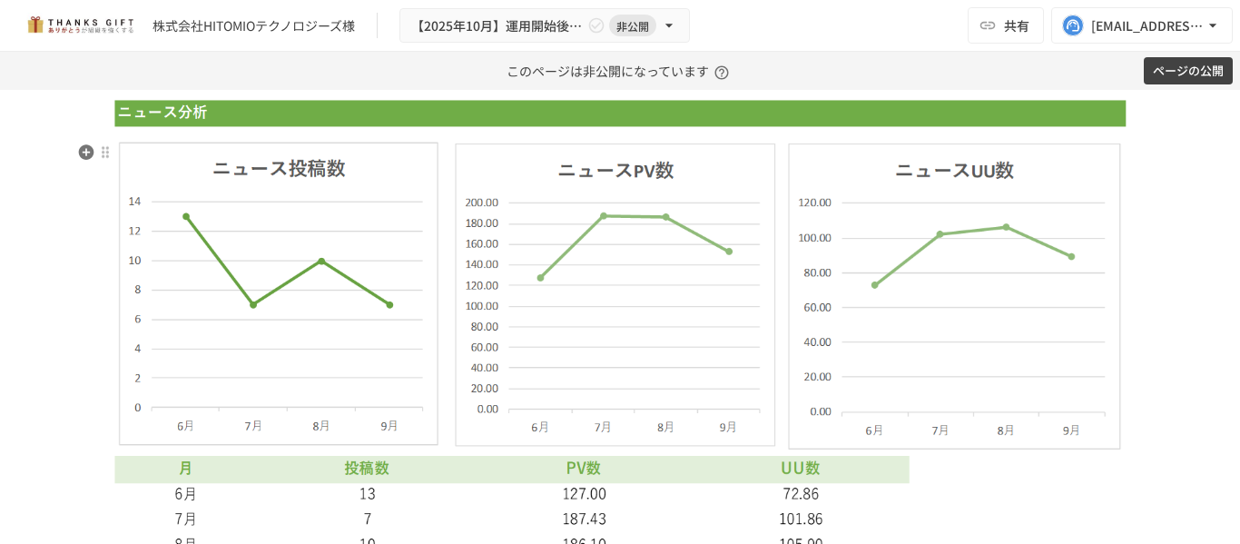
scroll to position [5847, 0]
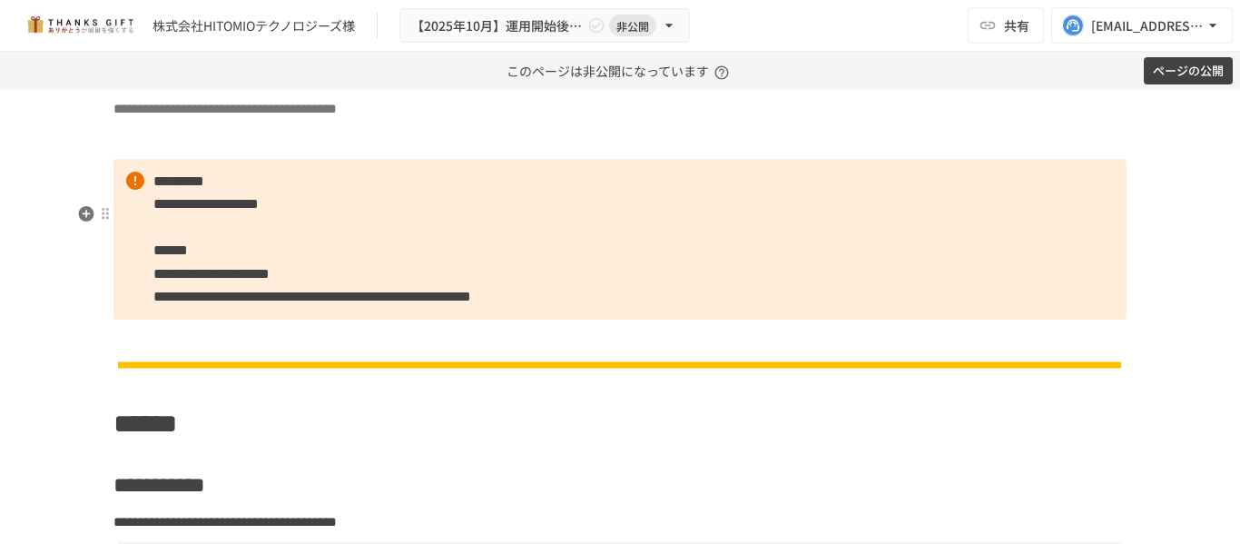
scroll to position [5757, 0]
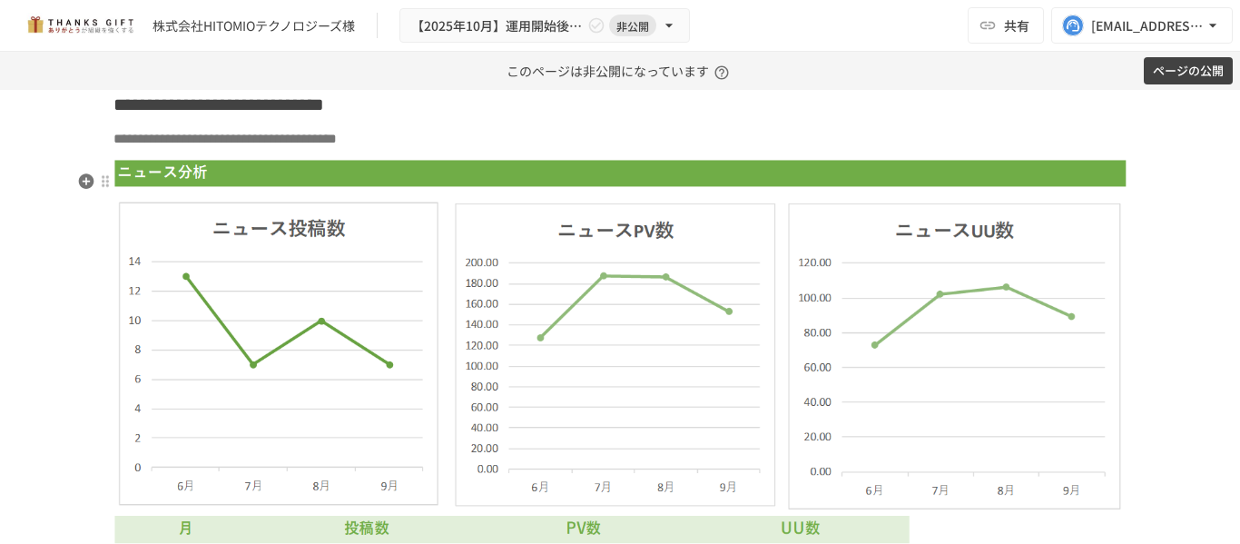
click at [761, 151] on p "**********" at bounding box center [619, 139] width 1013 height 24
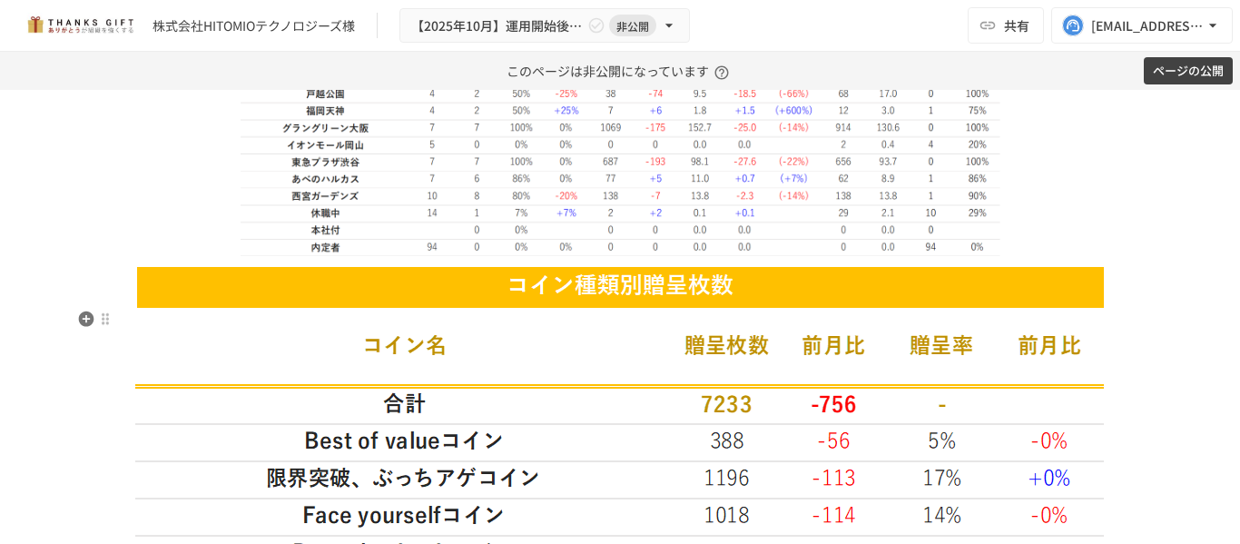
scroll to position [4939, 0]
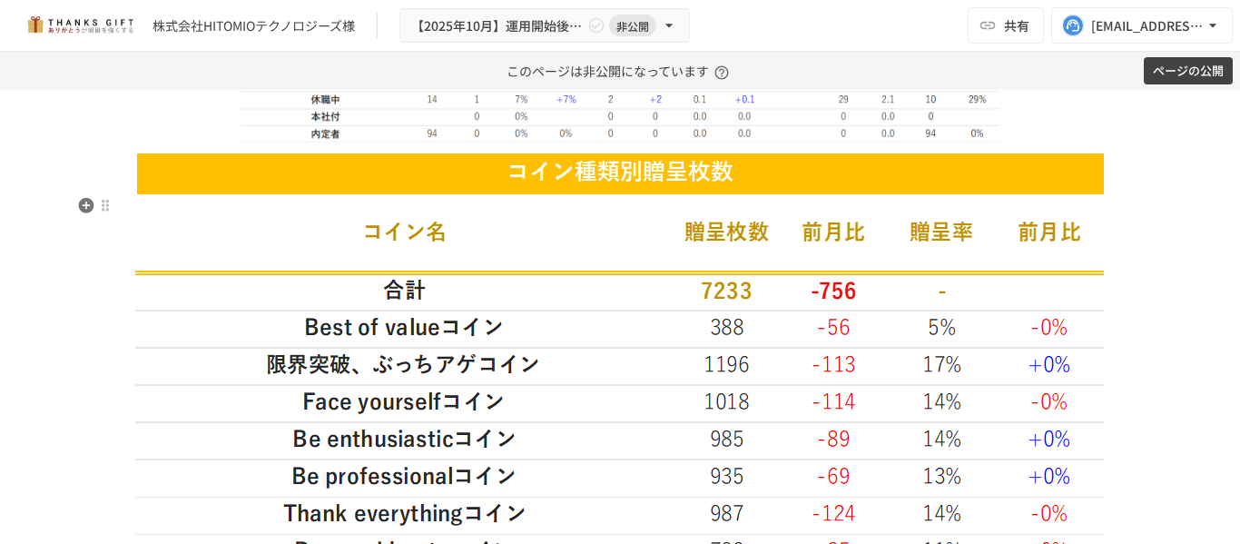
click at [473, 326] on img at bounding box center [620, 456] width 970 height 608
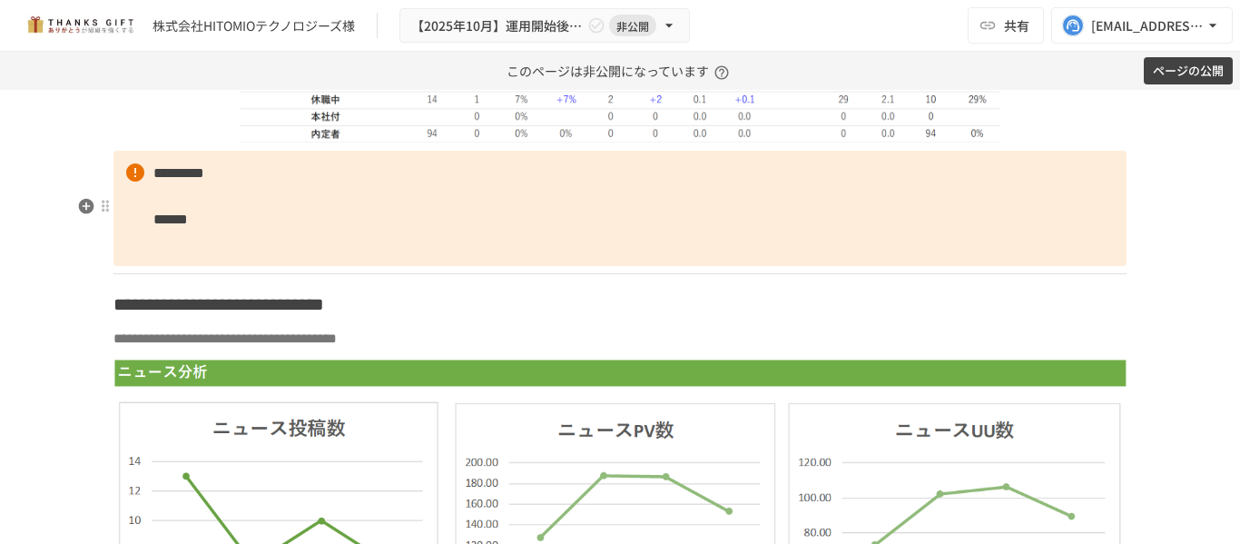
click at [151, 201] on p "********* ******" at bounding box center [619, 208] width 1013 height 114
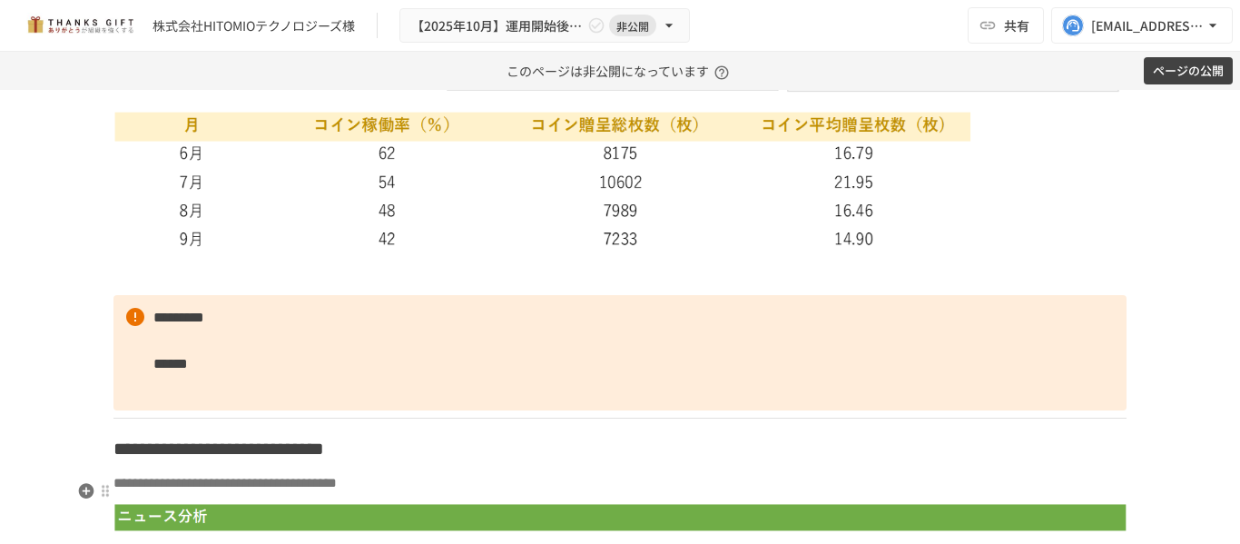
scroll to position [5575, 0]
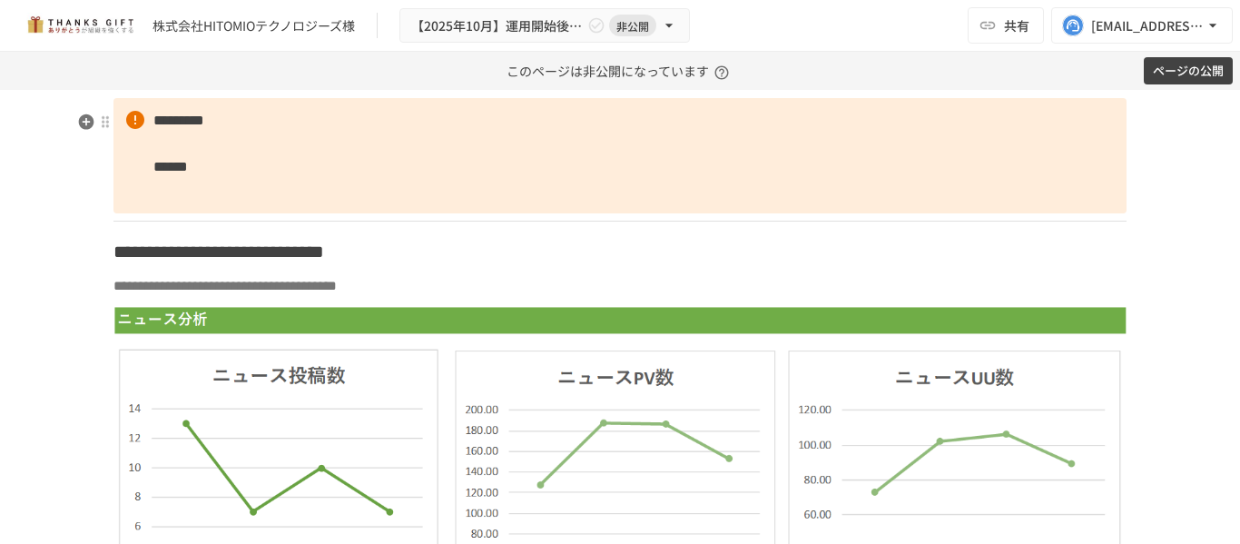
click at [403, 91] on p at bounding box center [619, 79] width 1013 height 24
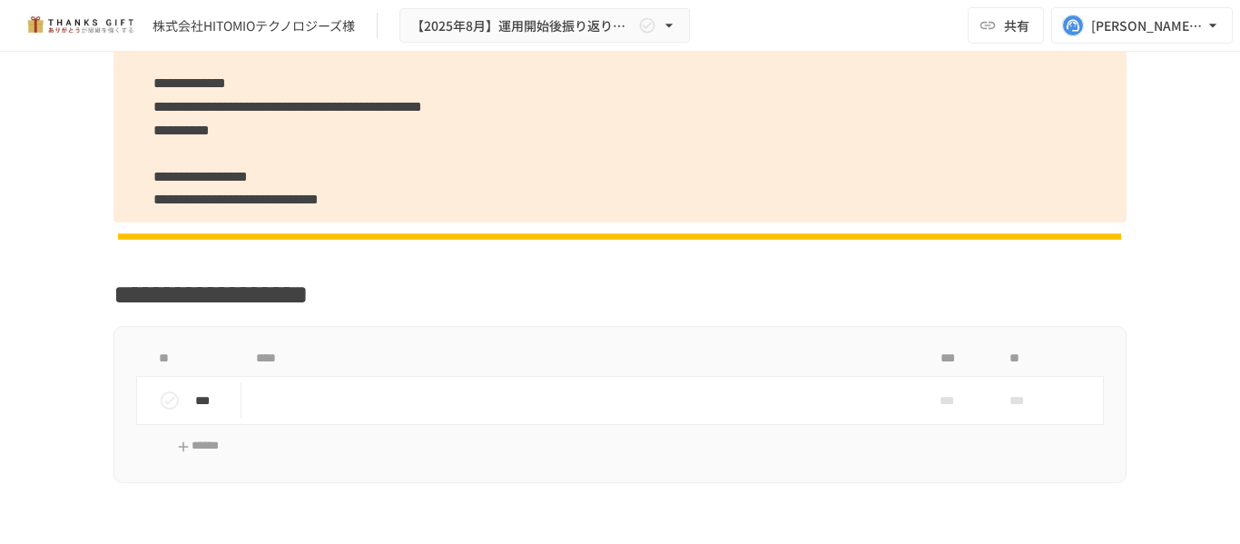
scroll to position [1978, 0]
